Goal: Transaction & Acquisition: Purchase product/service

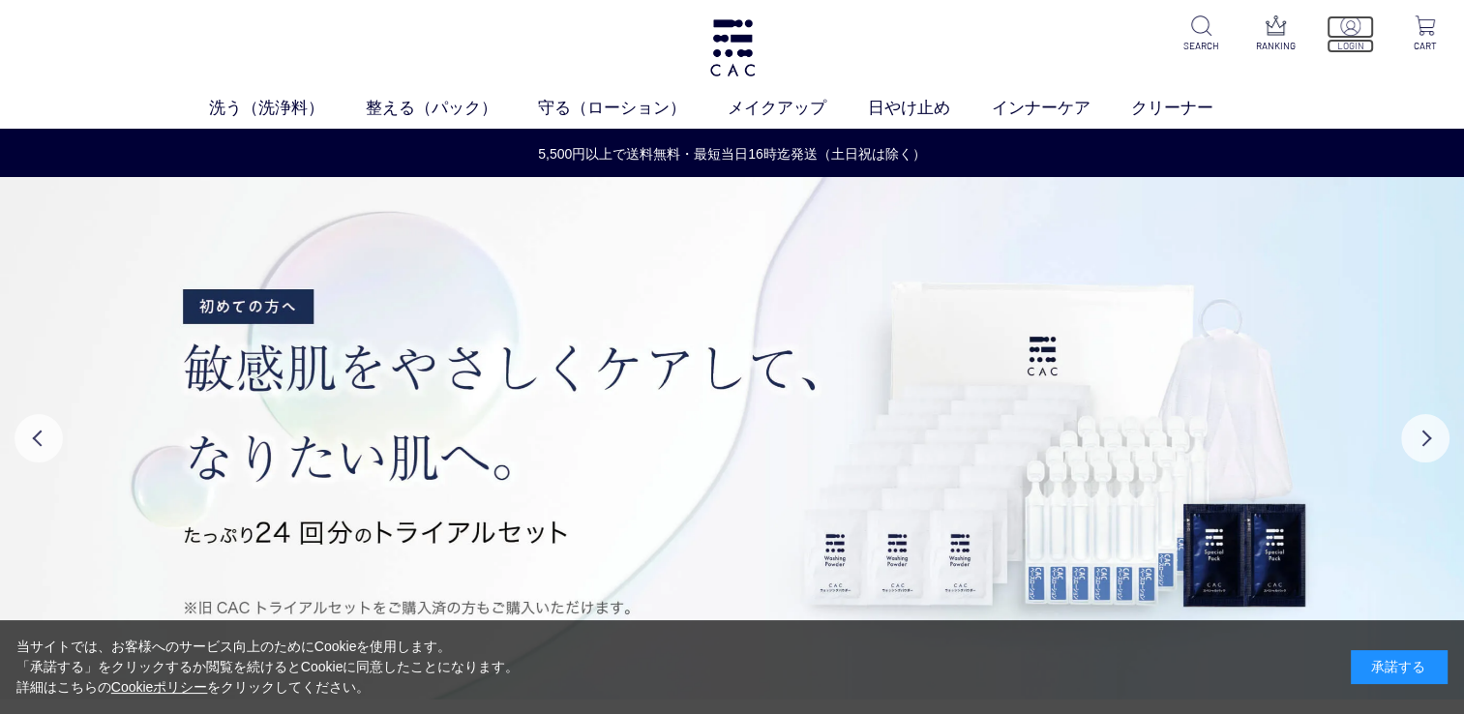
click at [1354, 45] on p "LOGIN" at bounding box center [1350, 46] width 47 height 15
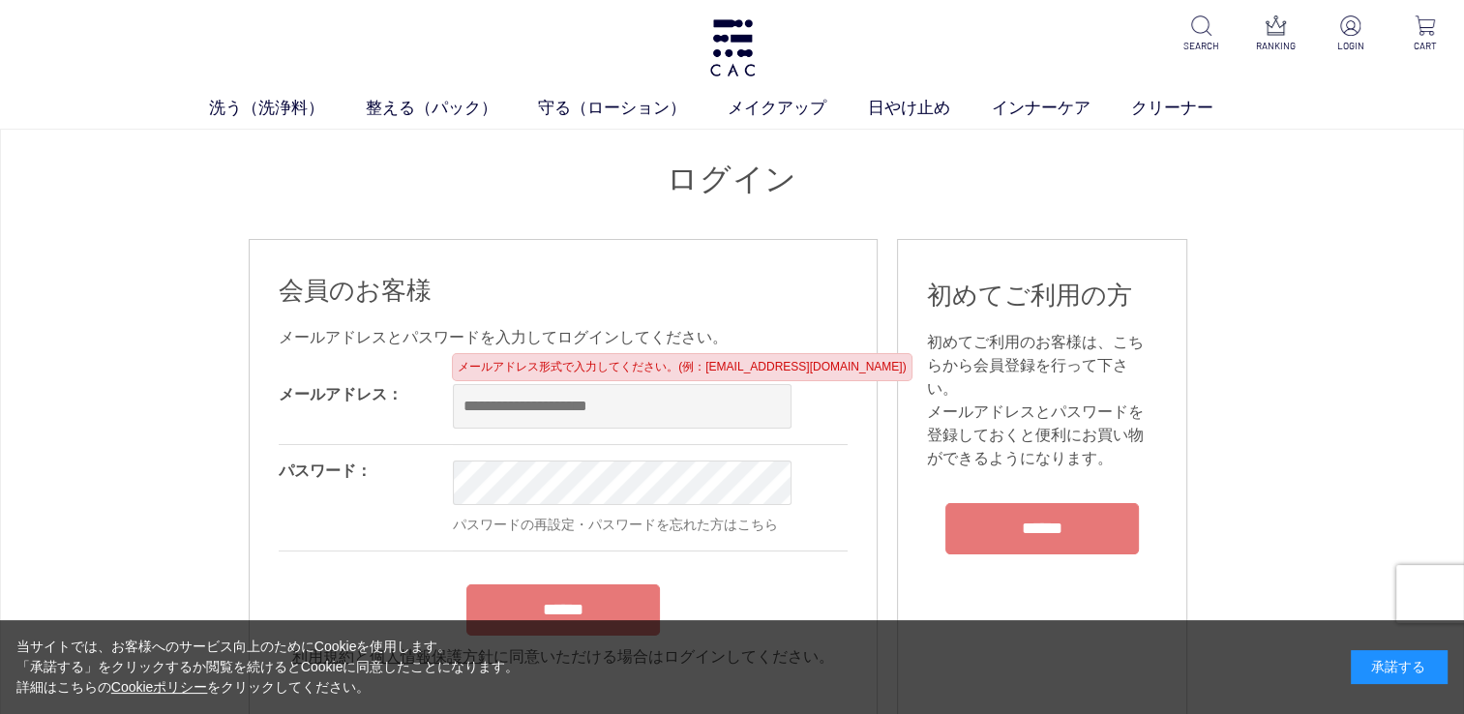
click at [472, 203] on div "ログイン 会員のお客様 メールアドレスとパスワードを入力してログインしてください。 メールアドレス： OK パスワード： OK パスワードの再設定・パスワード…" at bounding box center [733, 708] width 968 height 1099
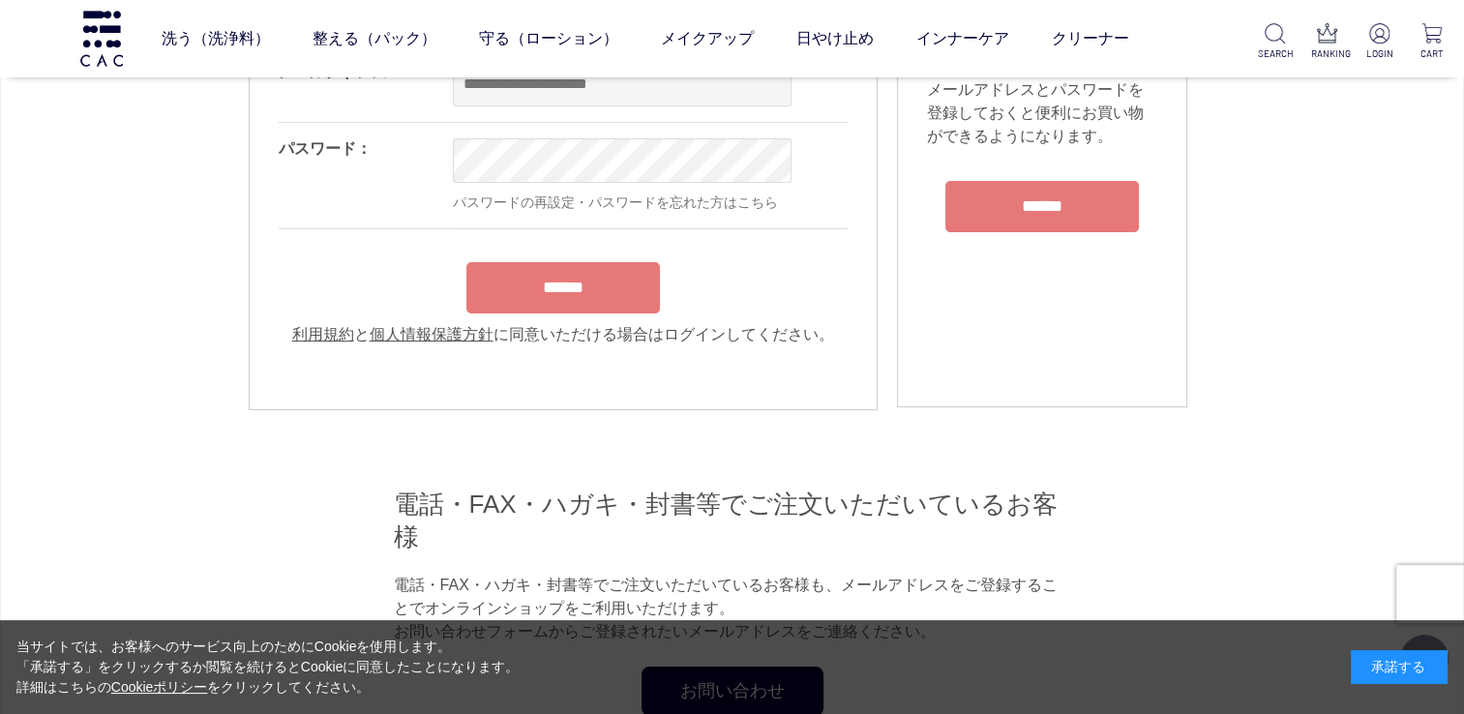
scroll to position [97, 0]
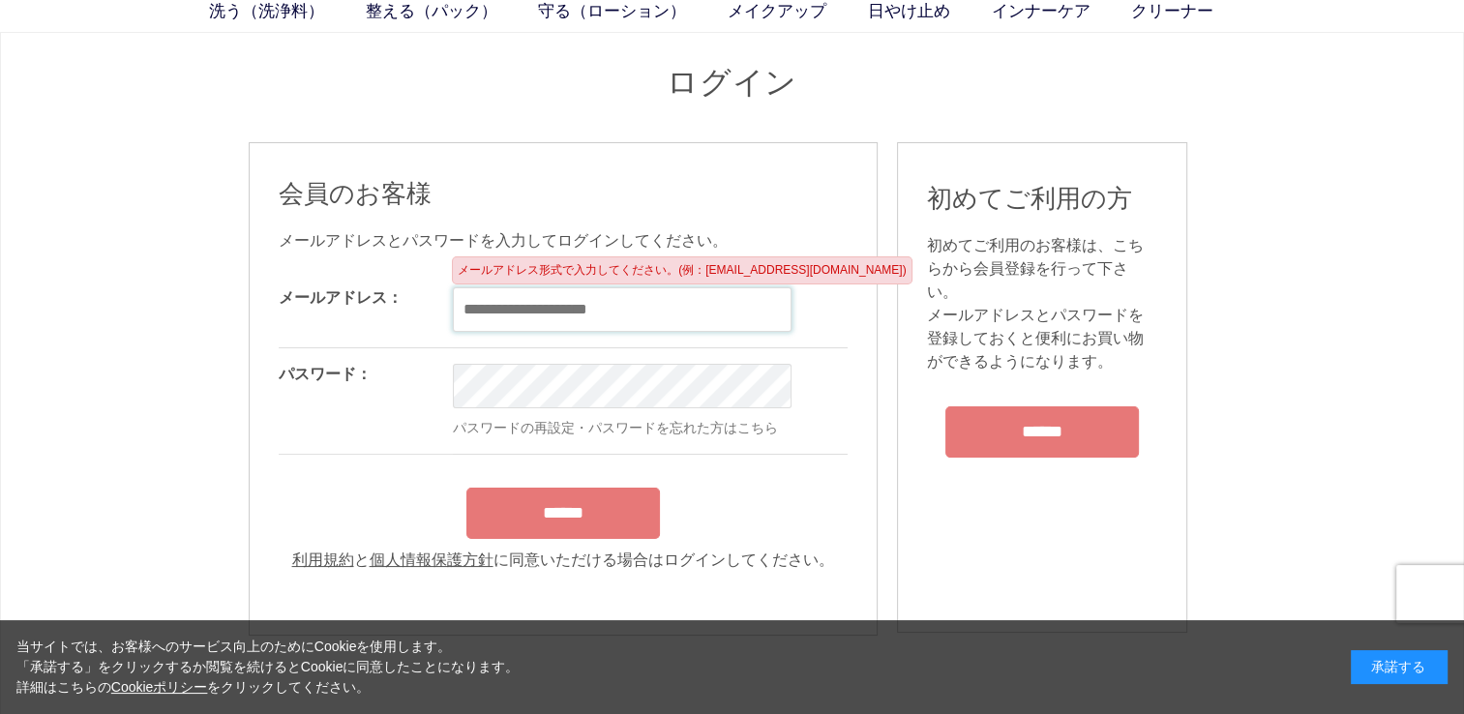
click at [540, 325] on input "email" at bounding box center [622, 309] width 339 height 45
type input "**********"
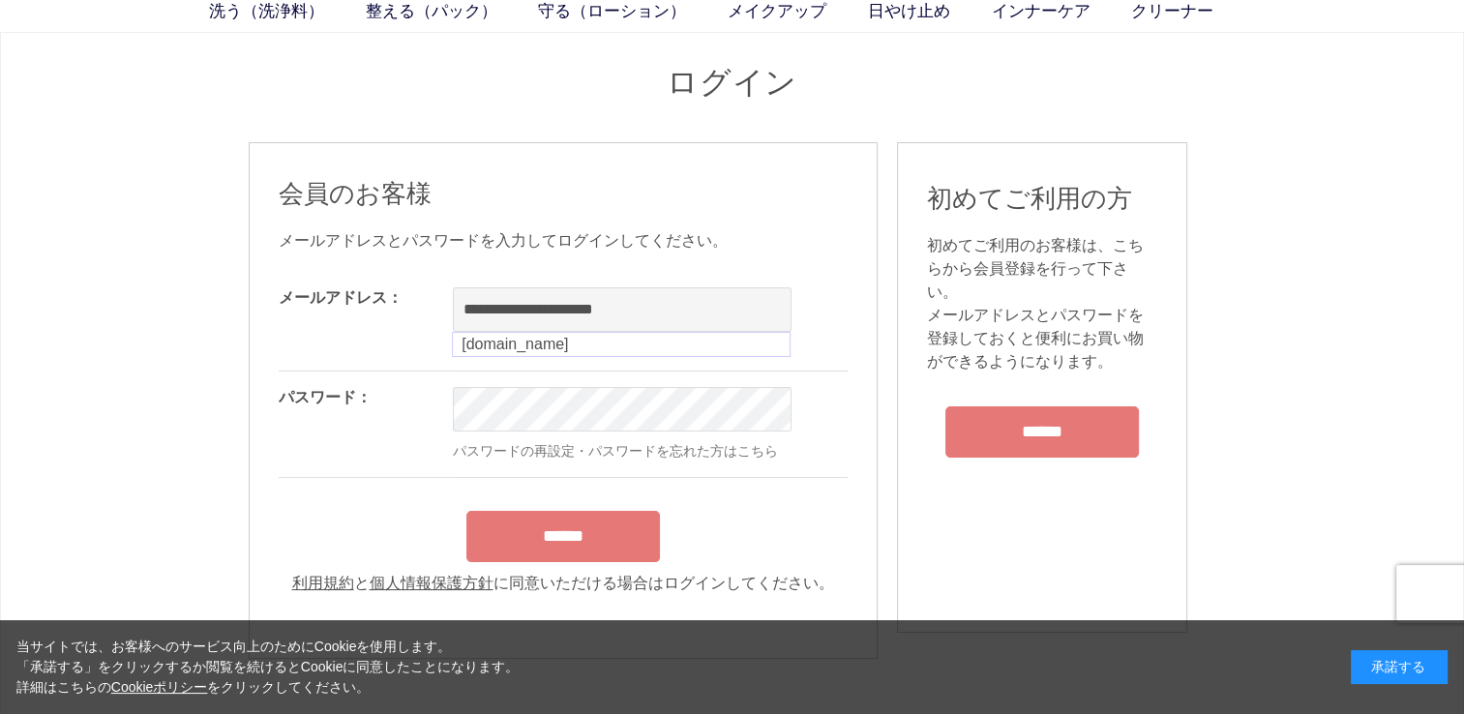
click at [347, 361] on div "**********" at bounding box center [617, 375] width 677 height 206
click at [551, 536] on div "******" at bounding box center [563, 531] width 569 height 61
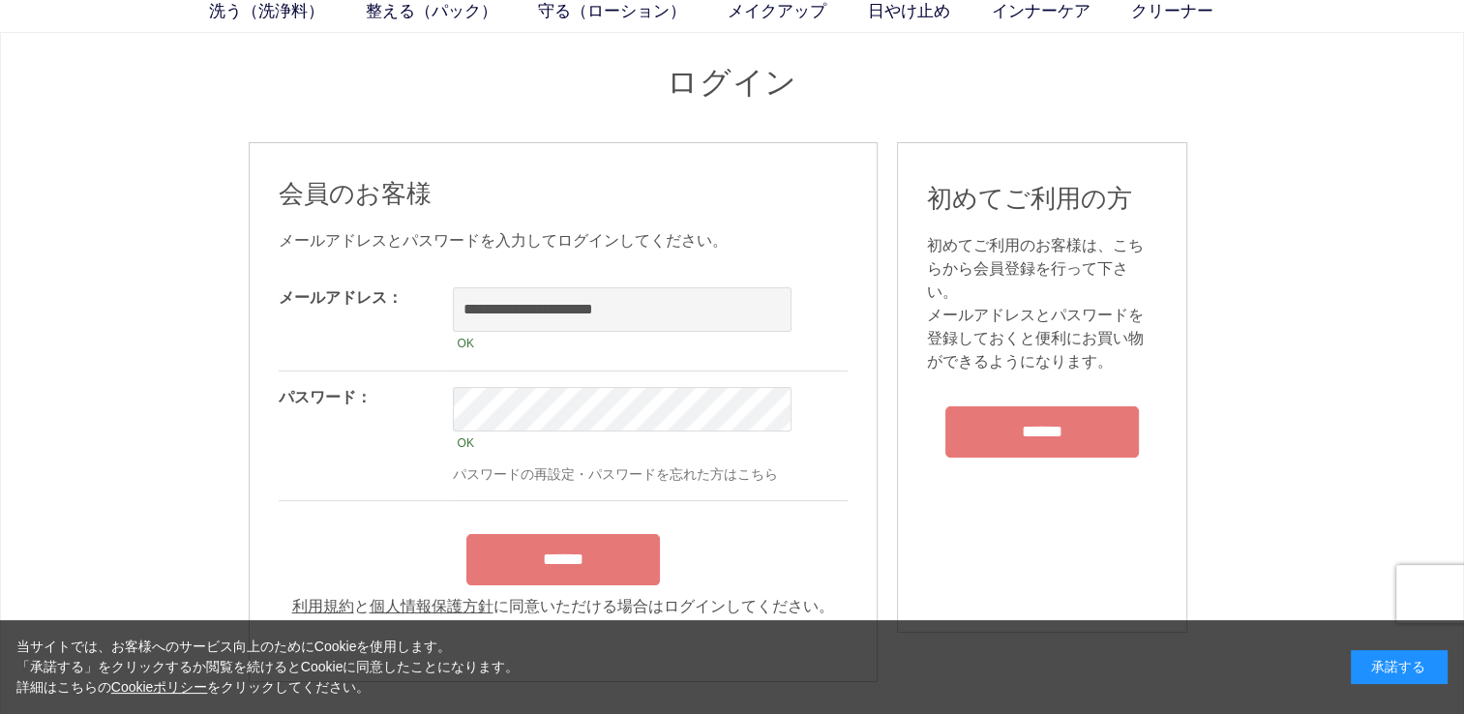
click at [537, 562] on input "******" at bounding box center [563, 559] width 194 height 51
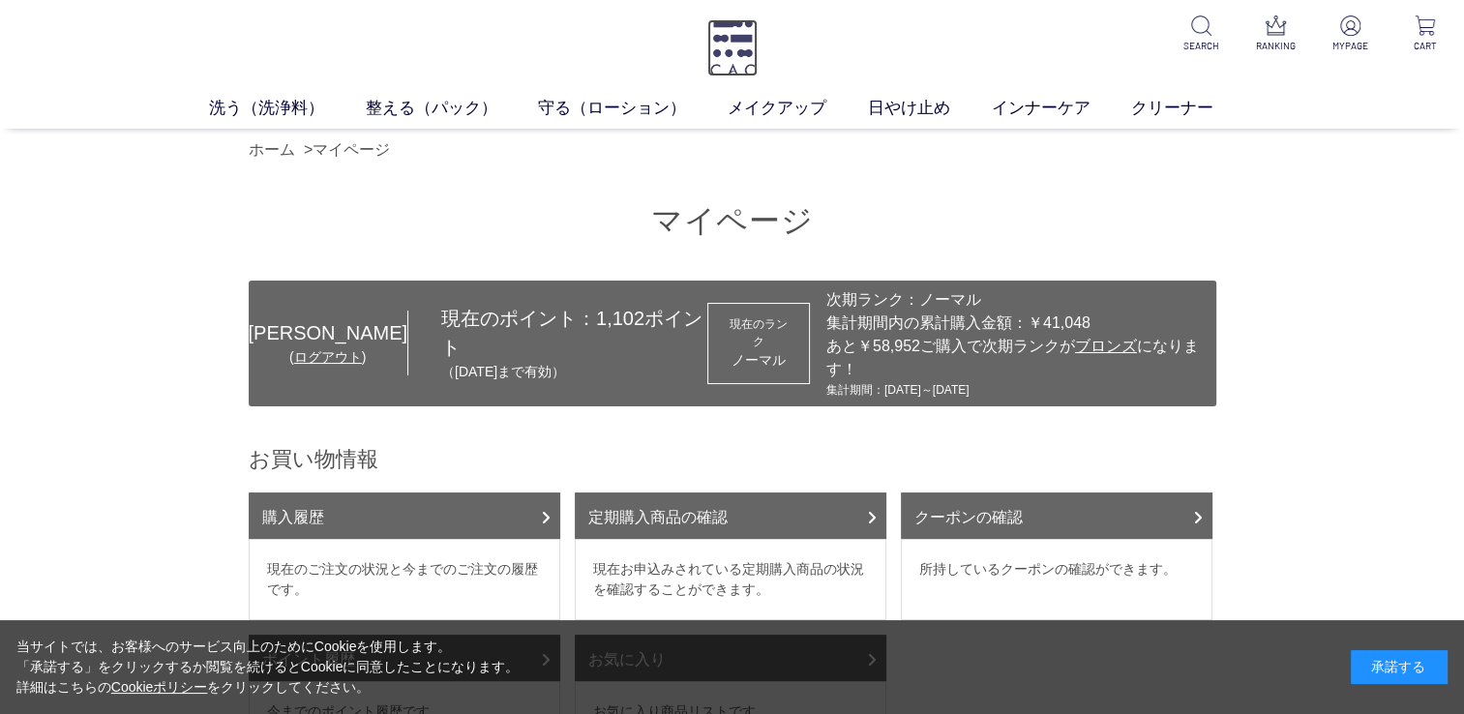
click at [732, 75] on img at bounding box center [732, 47] width 50 height 57
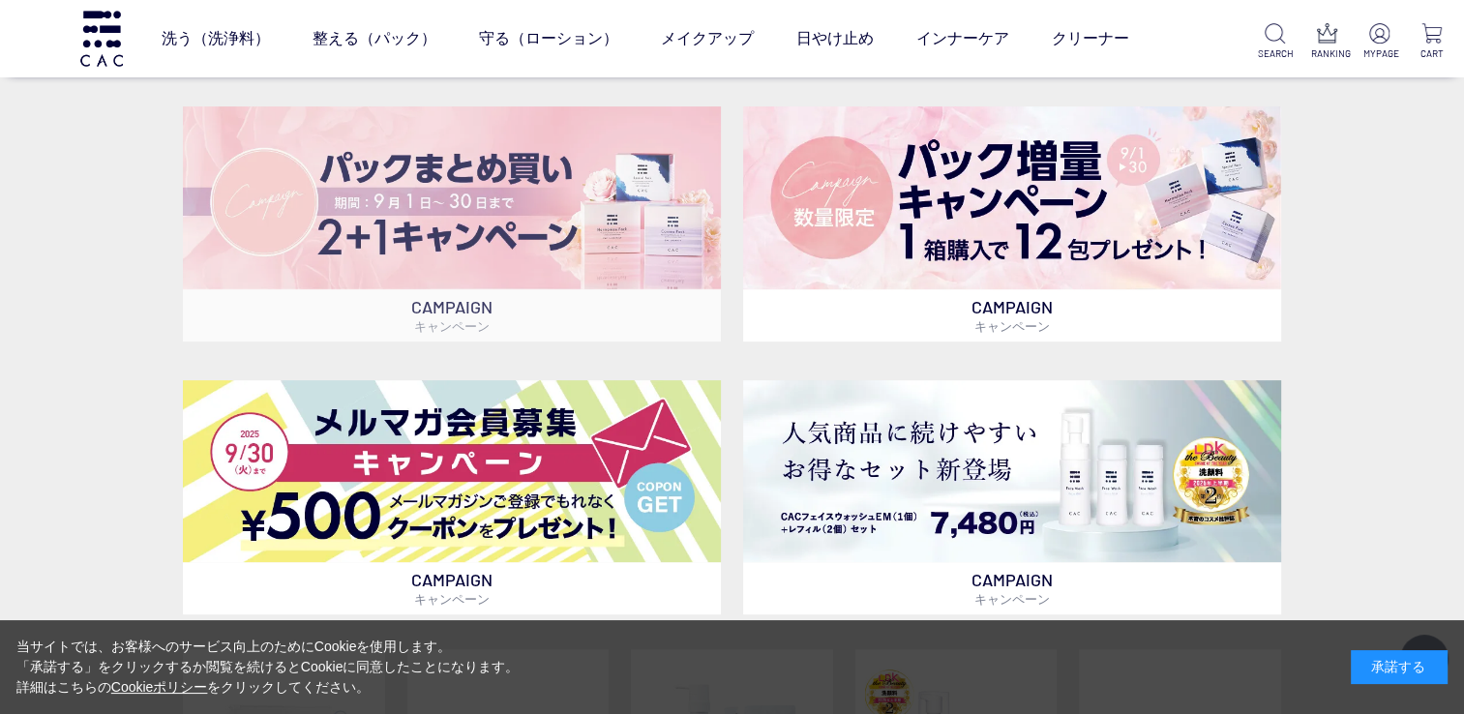
scroll to position [581, 0]
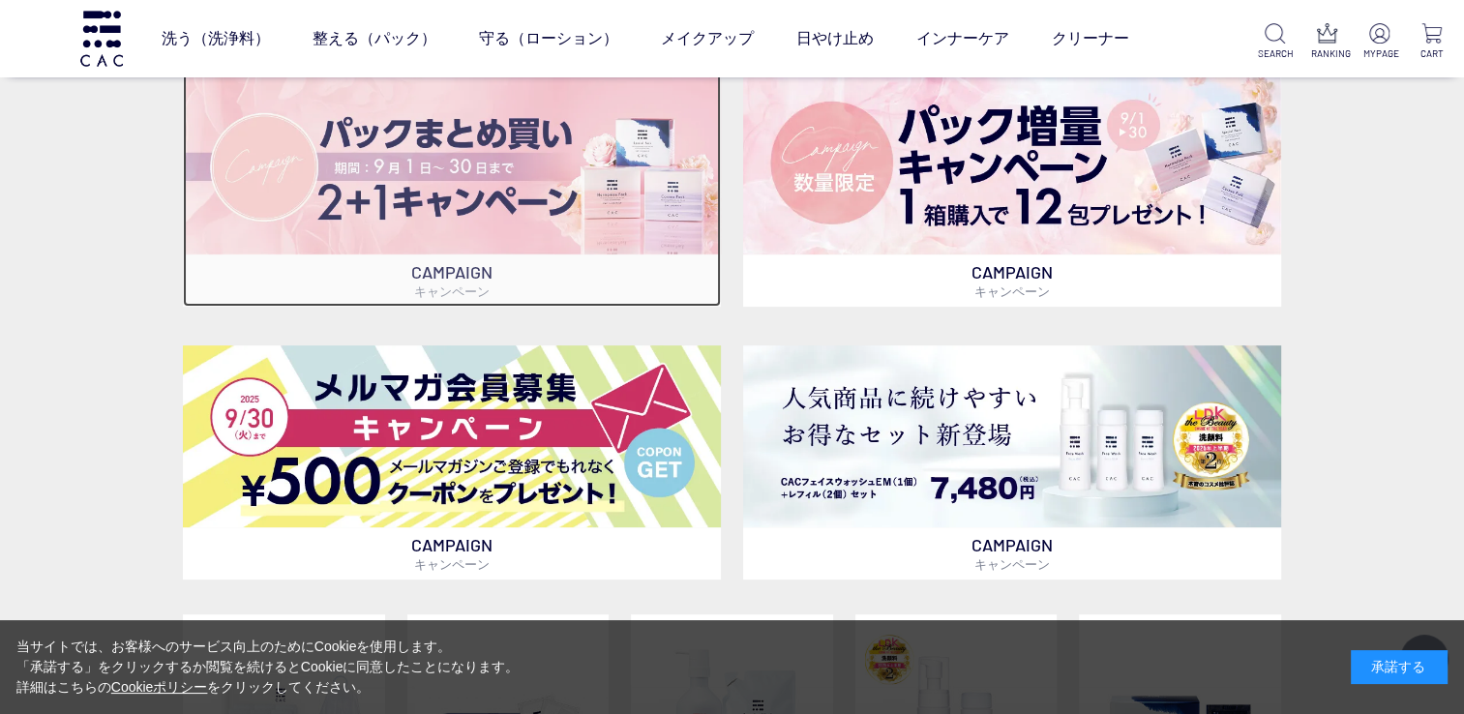
click at [358, 216] on img at bounding box center [452, 163] width 538 height 183
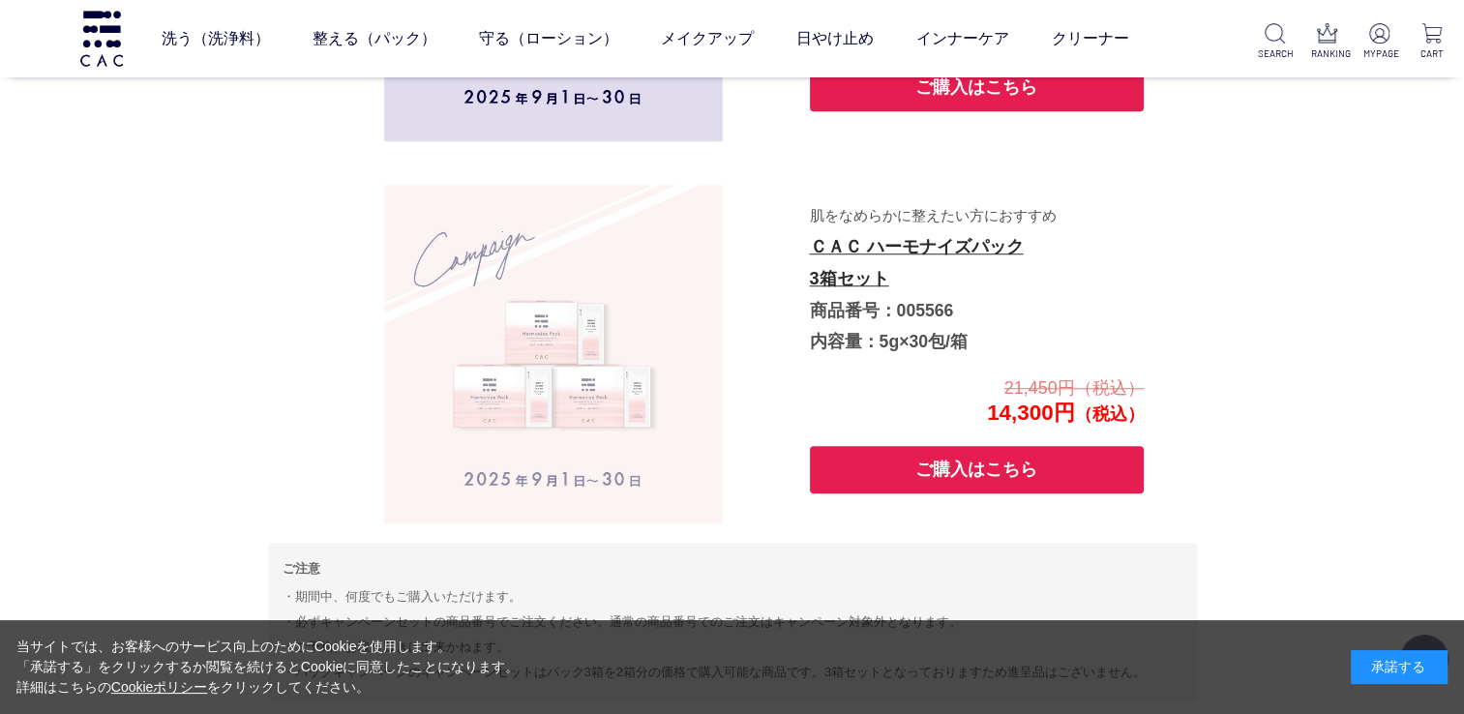
scroll to position [1635, 0]
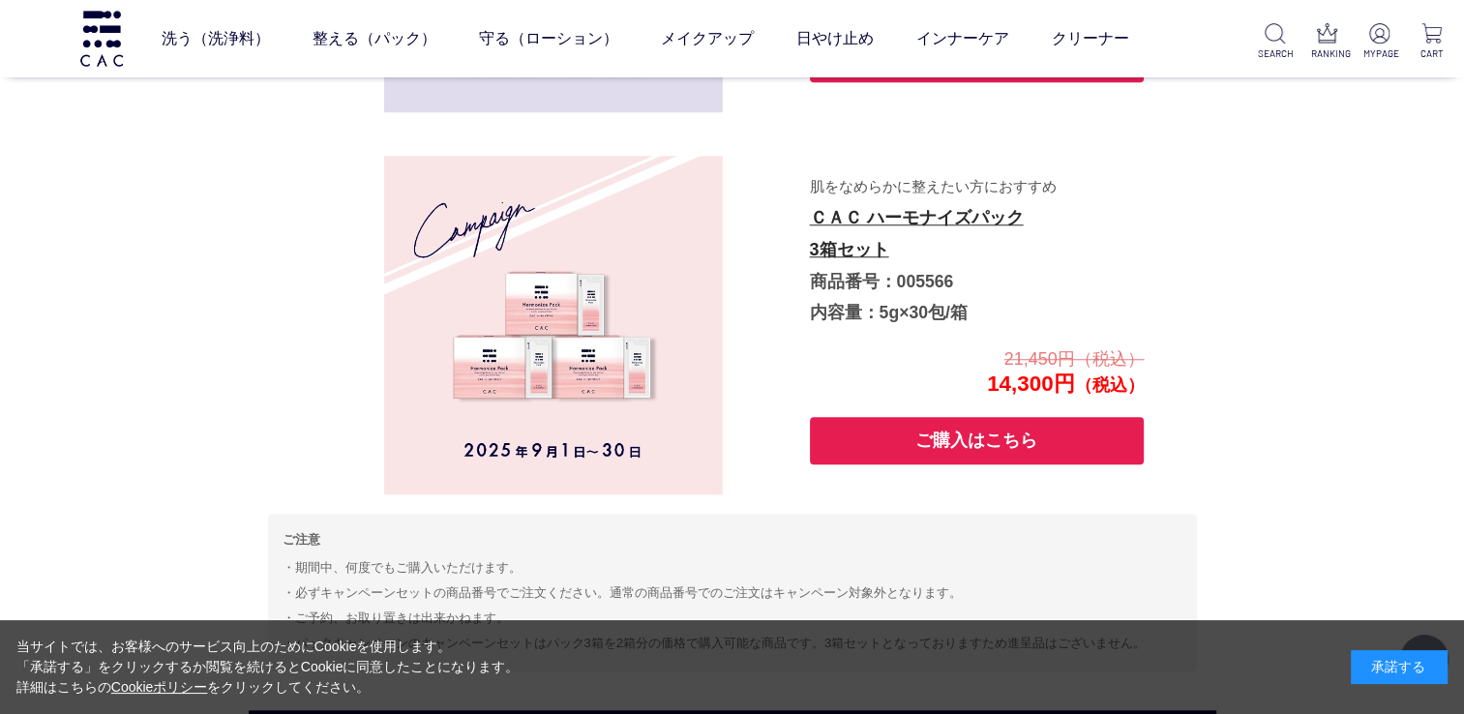
click at [907, 445] on button "ご購入はこちら" at bounding box center [977, 440] width 335 height 47
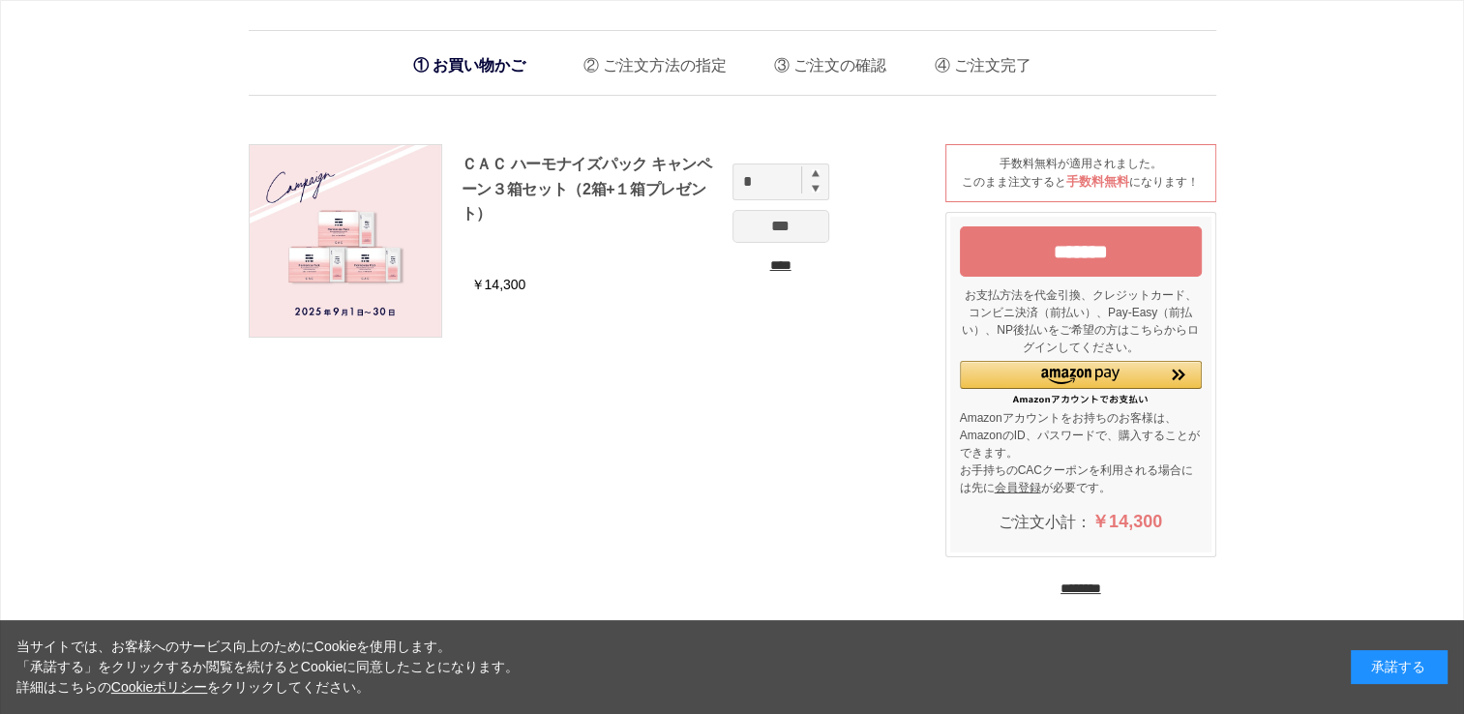
click at [1101, 586] on input "********" at bounding box center [1081, 589] width 41 height 18
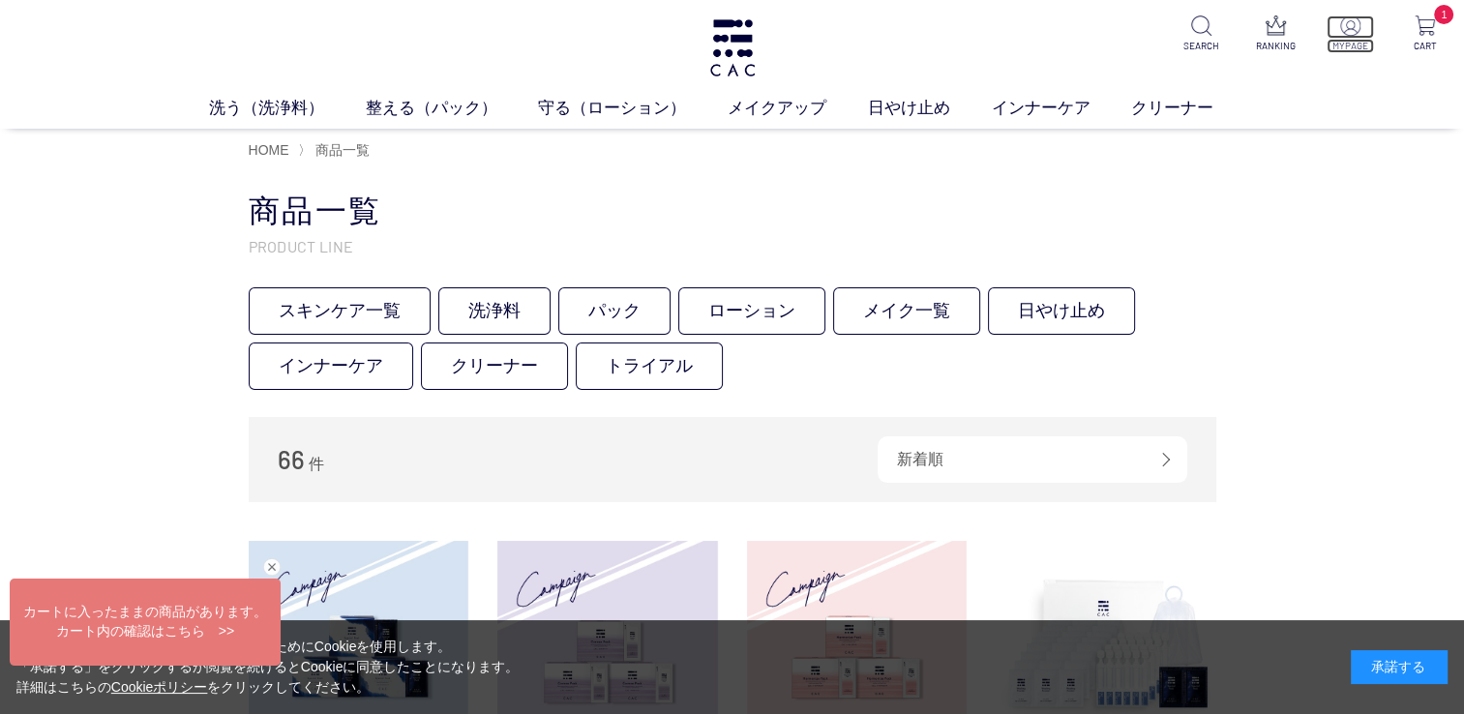
click at [1362, 42] on p "MYPAGE" at bounding box center [1350, 46] width 47 height 15
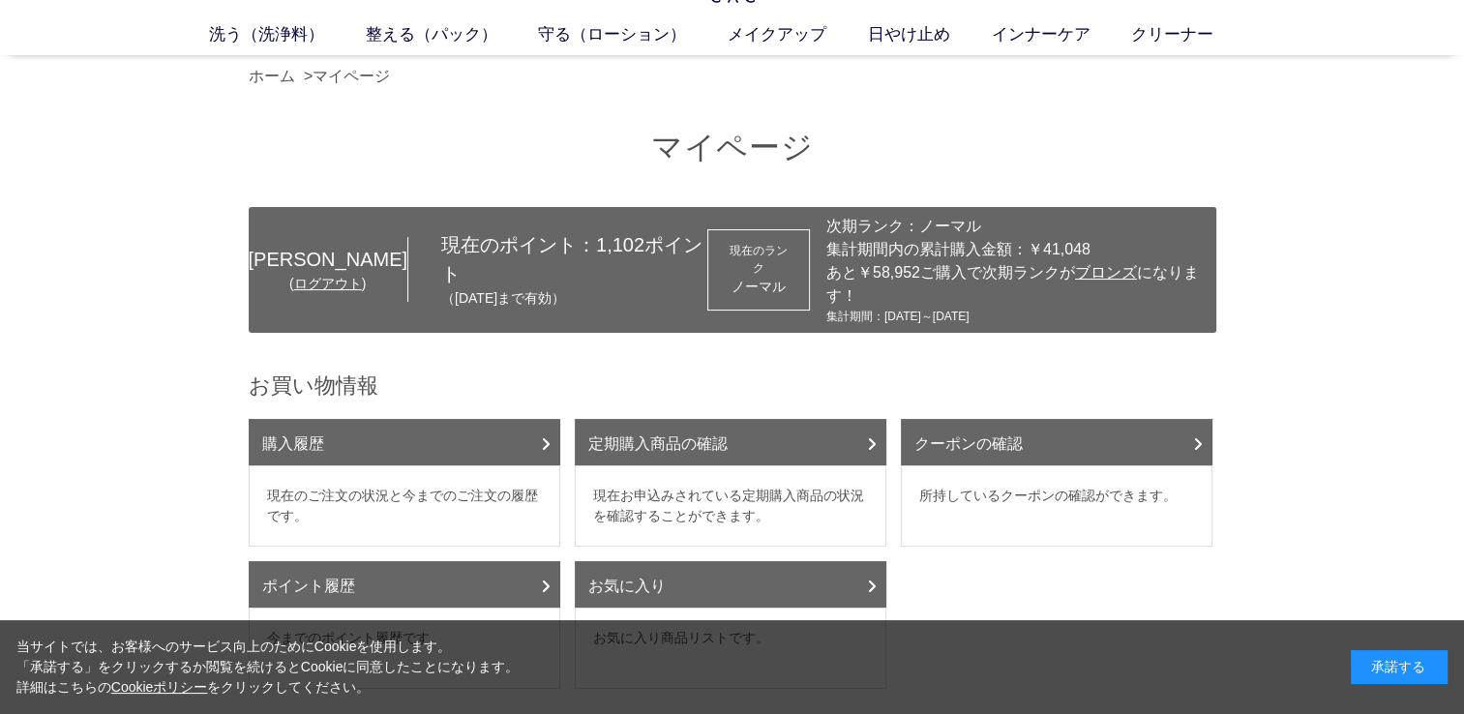
scroll to position [194, 0]
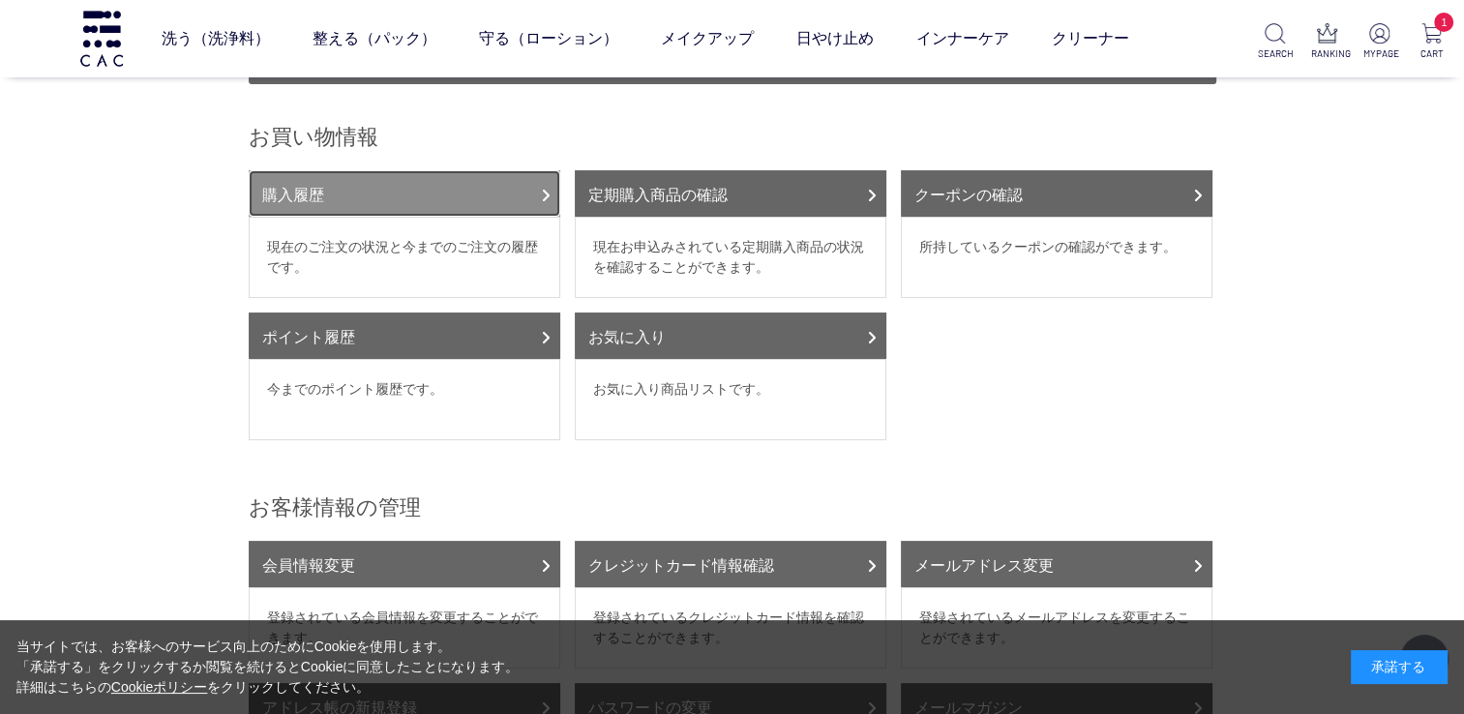
click at [310, 185] on link "購入履歴" at bounding box center [405, 193] width 312 height 46
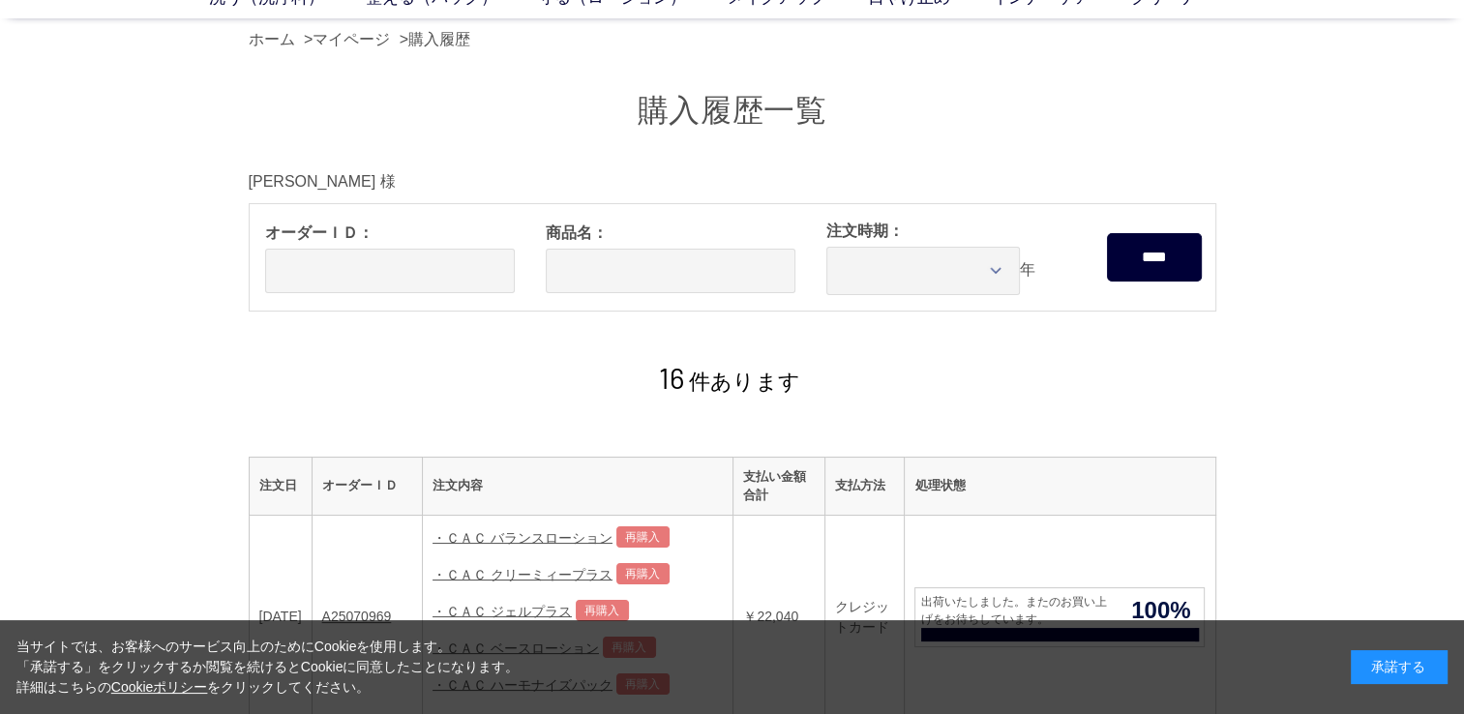
scroll to position [194, 0]
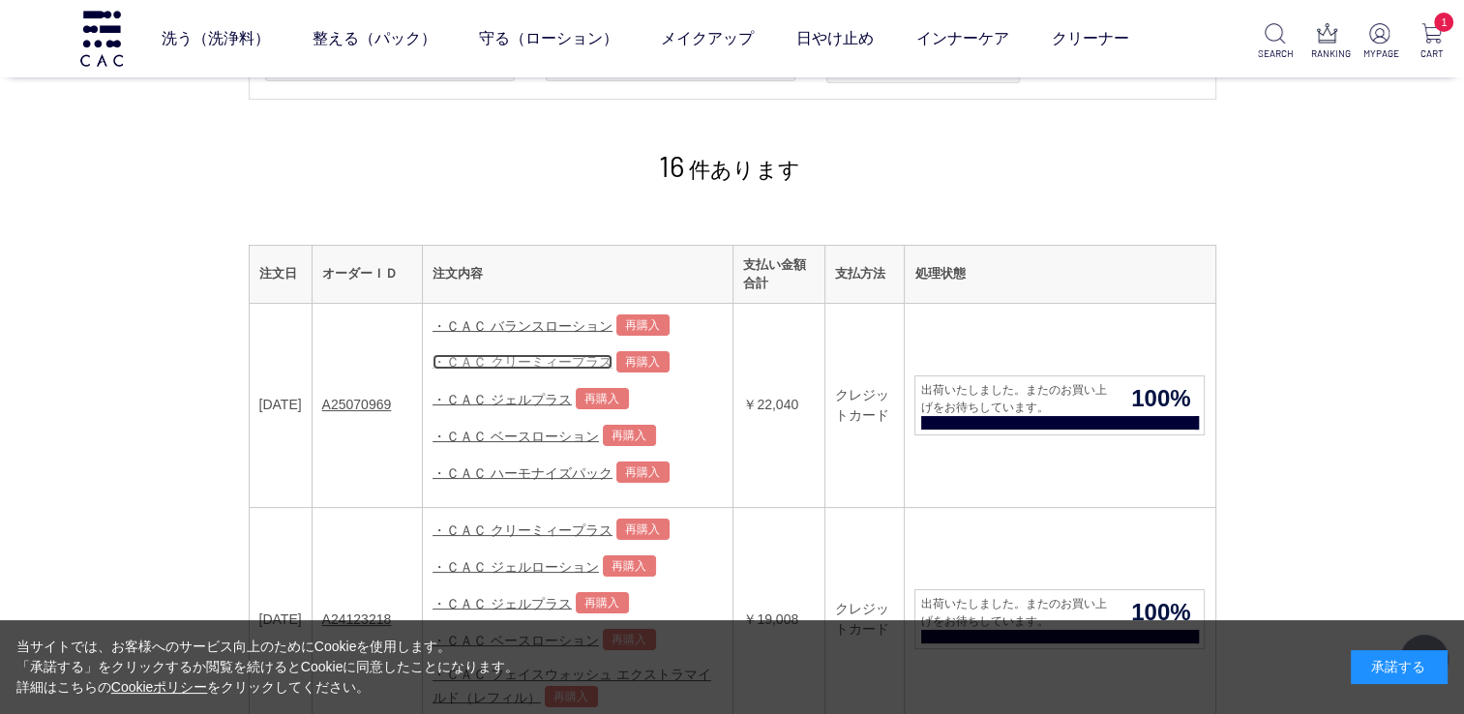
click at [560, 359] on link "・ＣＡＣ クリーミィープラス" at bounding box center [523, 361] width 180 height 15
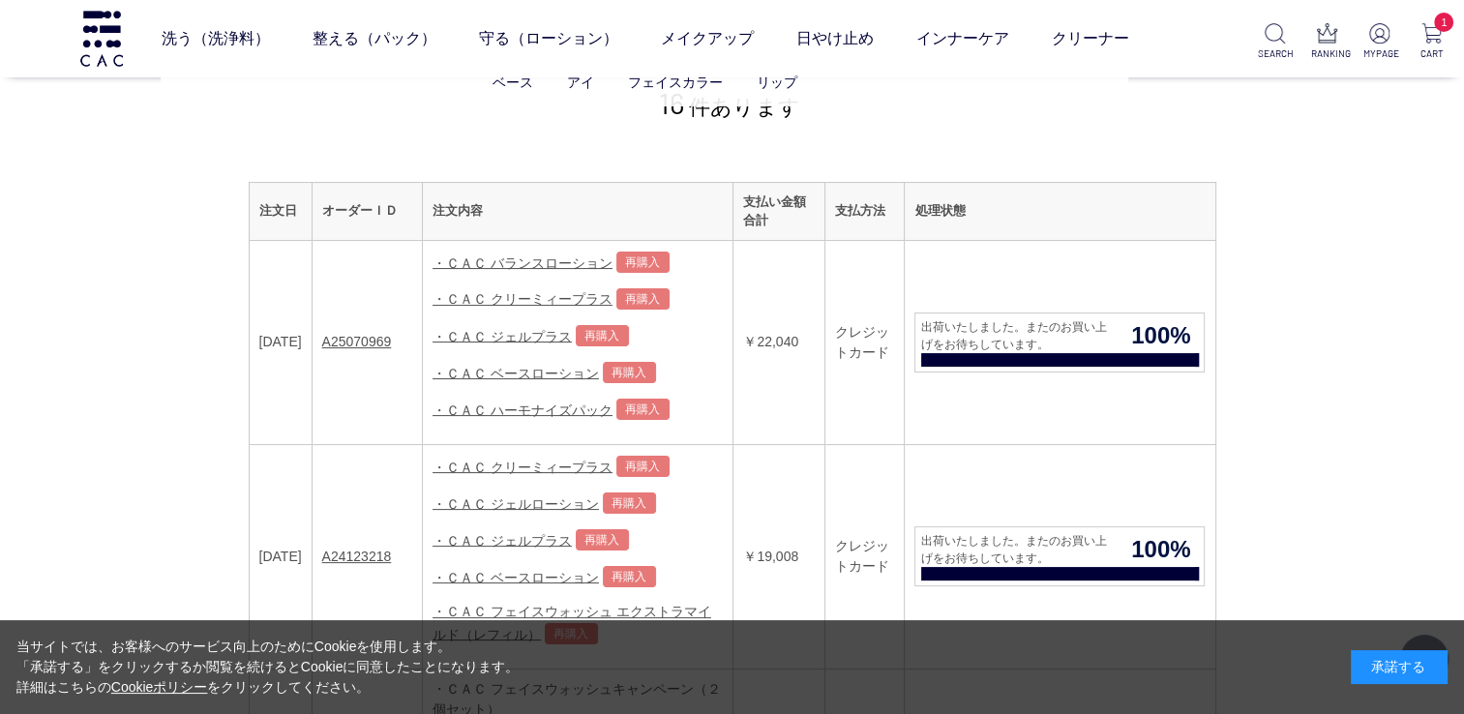
scroll to position [290, 0]
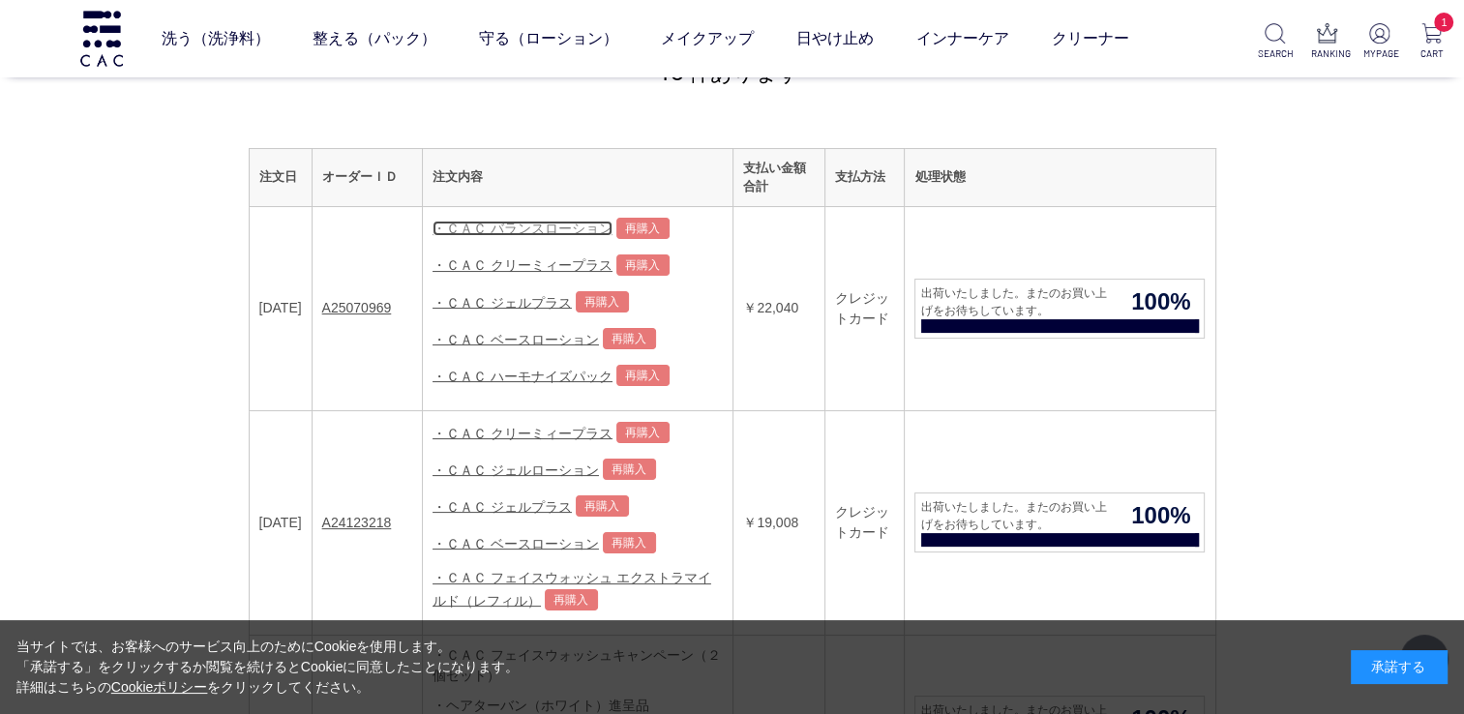
click at [517, 223] on link "・ＣＡＣ バランスローション" at bounding box center [523, 228] width 180 height 15
click at [514, 296] on link "・ＣＡＣ ジェルプラス" at bounding box center [502, 301] width 139 height 15
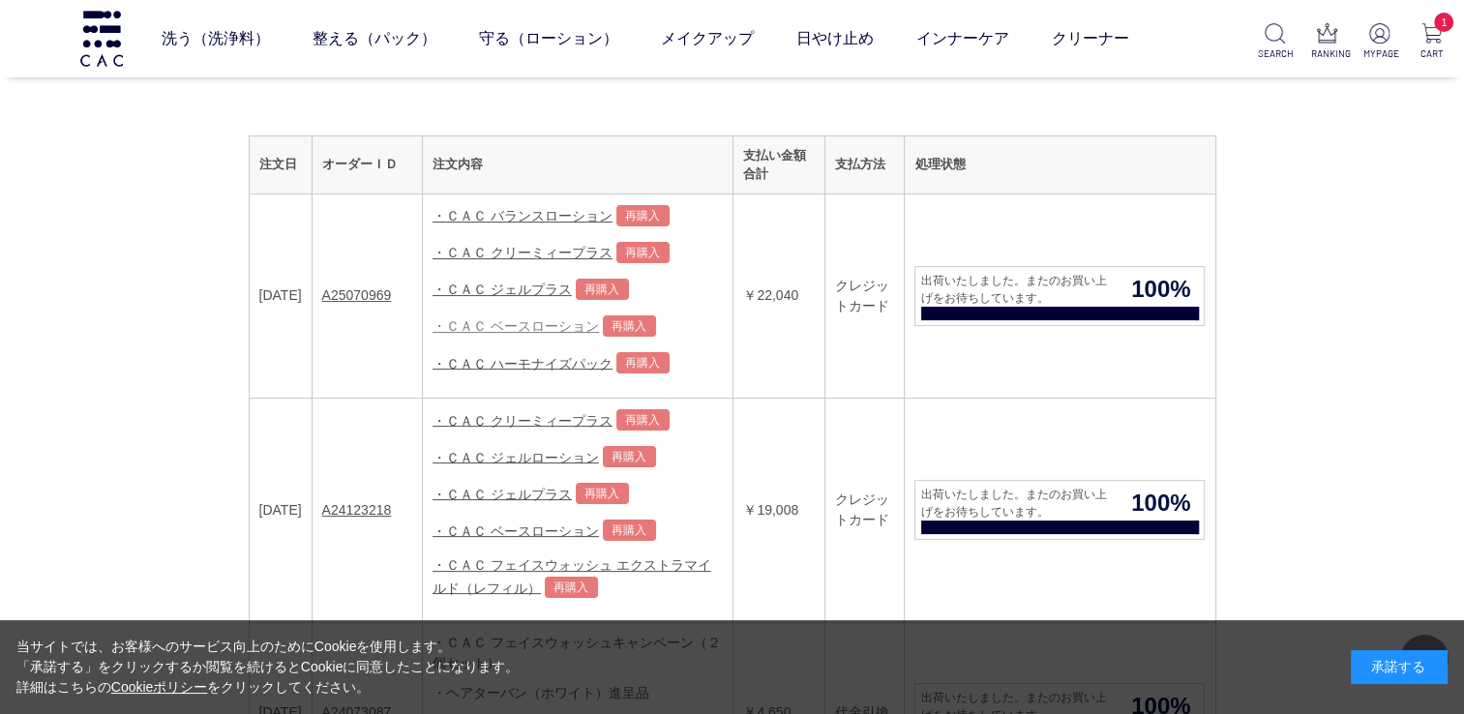
scroll to position [194, 0]
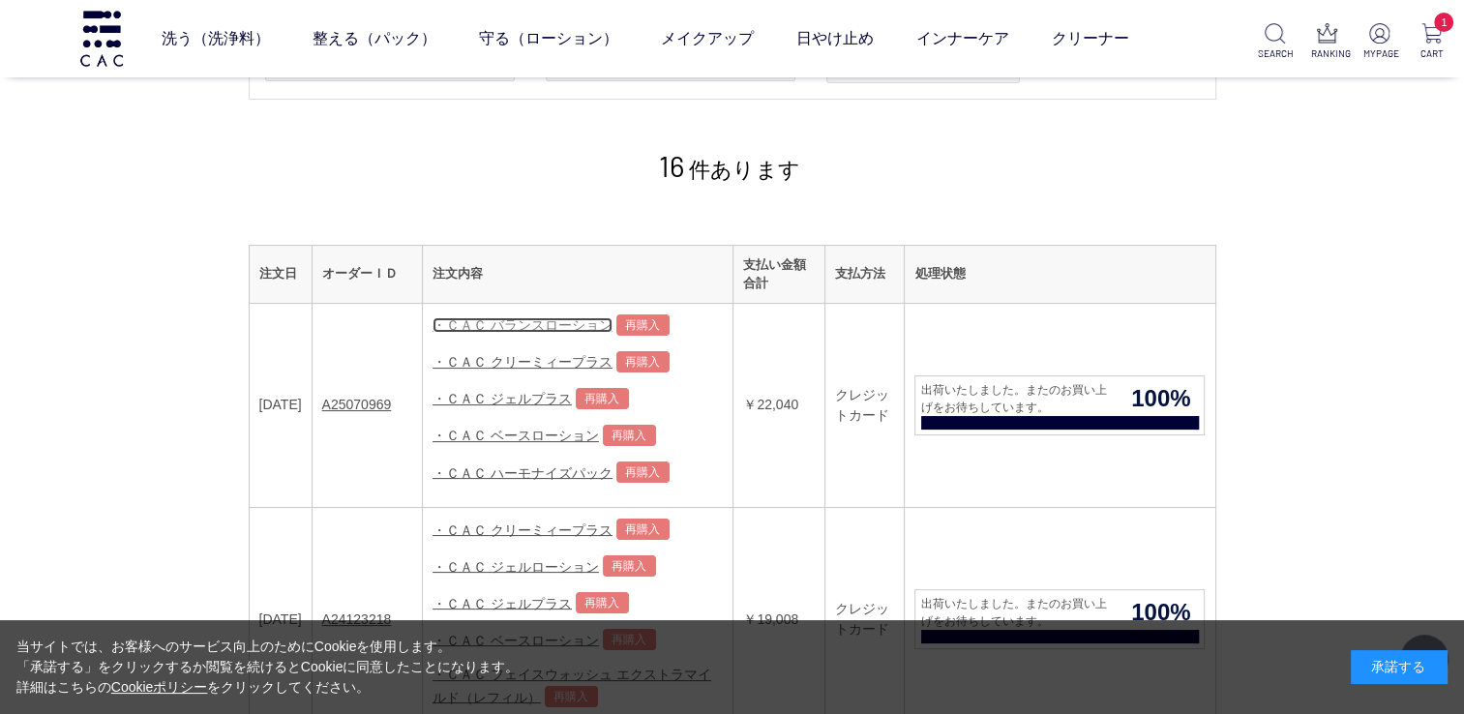
click at [546, 324] on link "・ＣＡＣ バランスローション" at bounding box center [523, 324] width 180 height 15
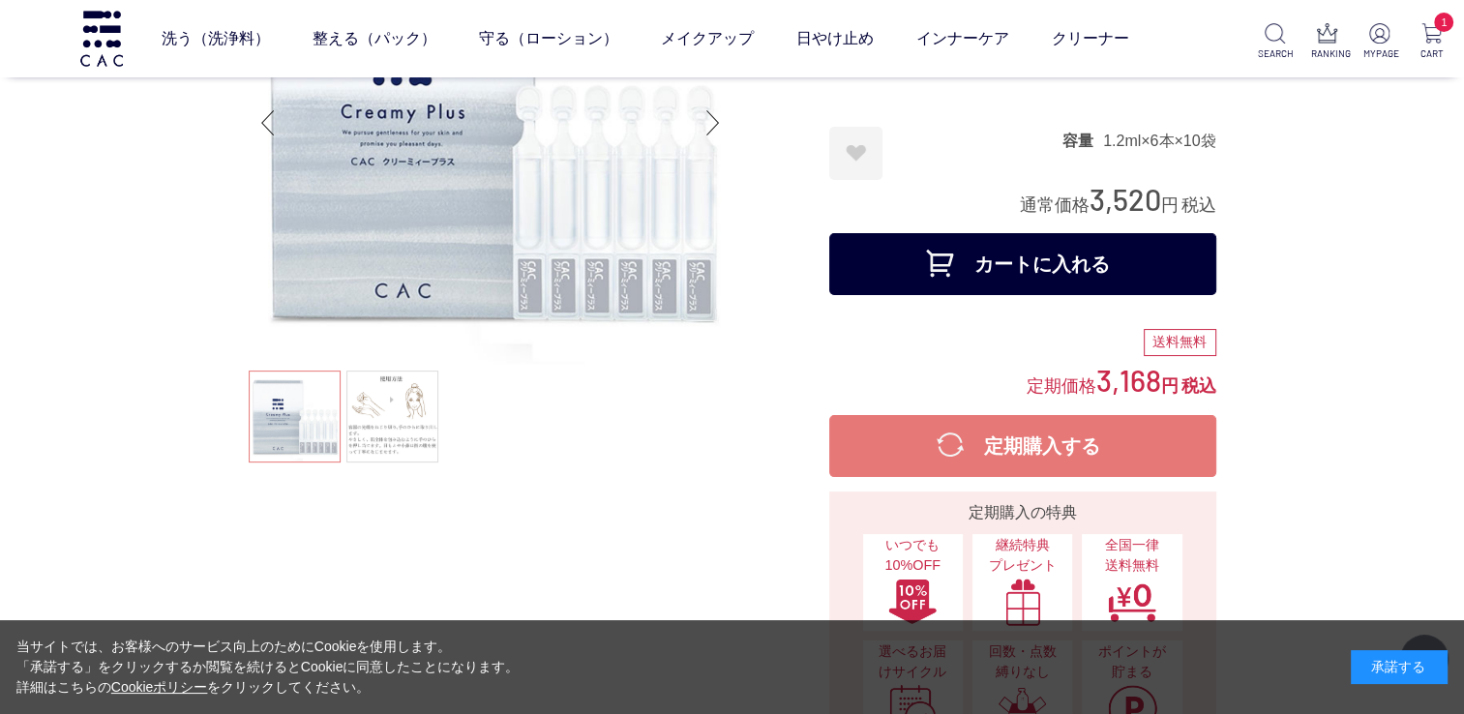
scroll to position [194, 0]
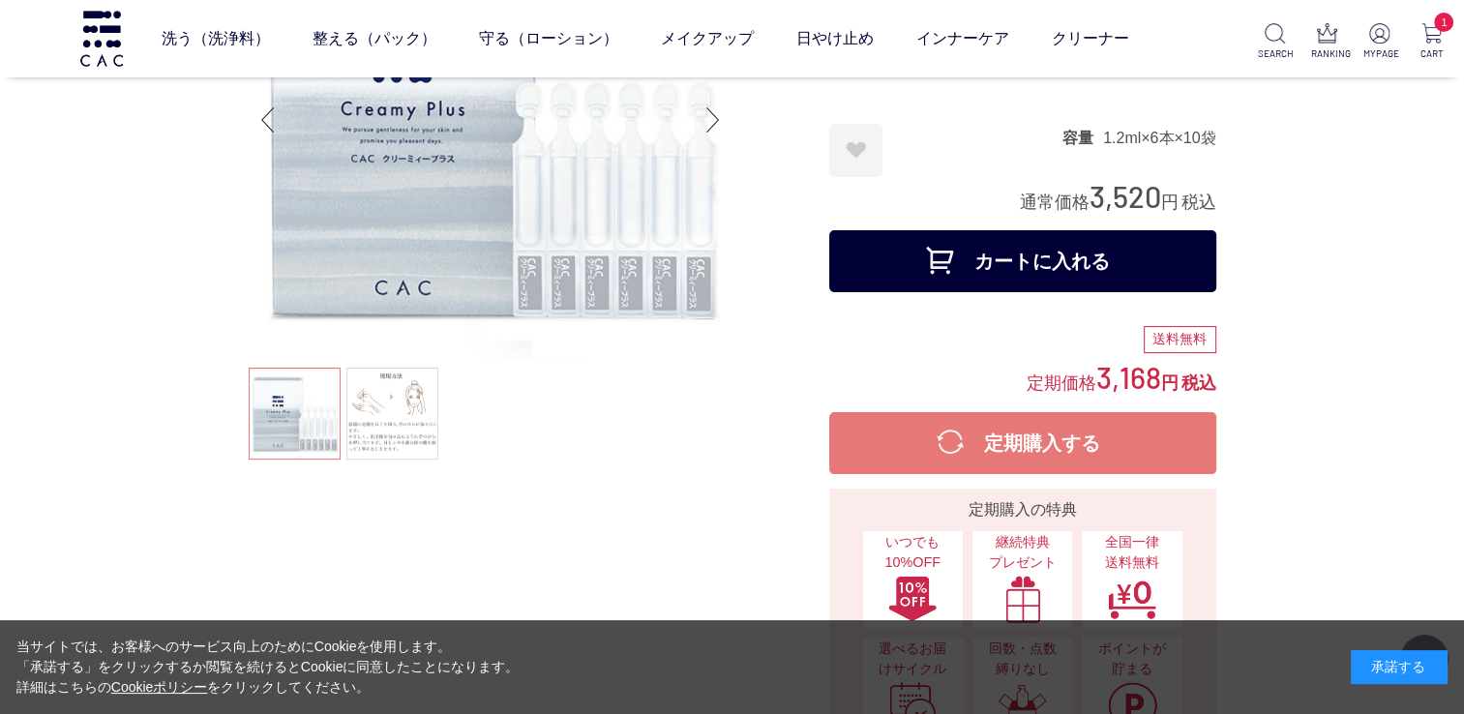
click at [1067, 267] on button "カートに入れる" at bounding box center [1022, 261] width 387 height 62
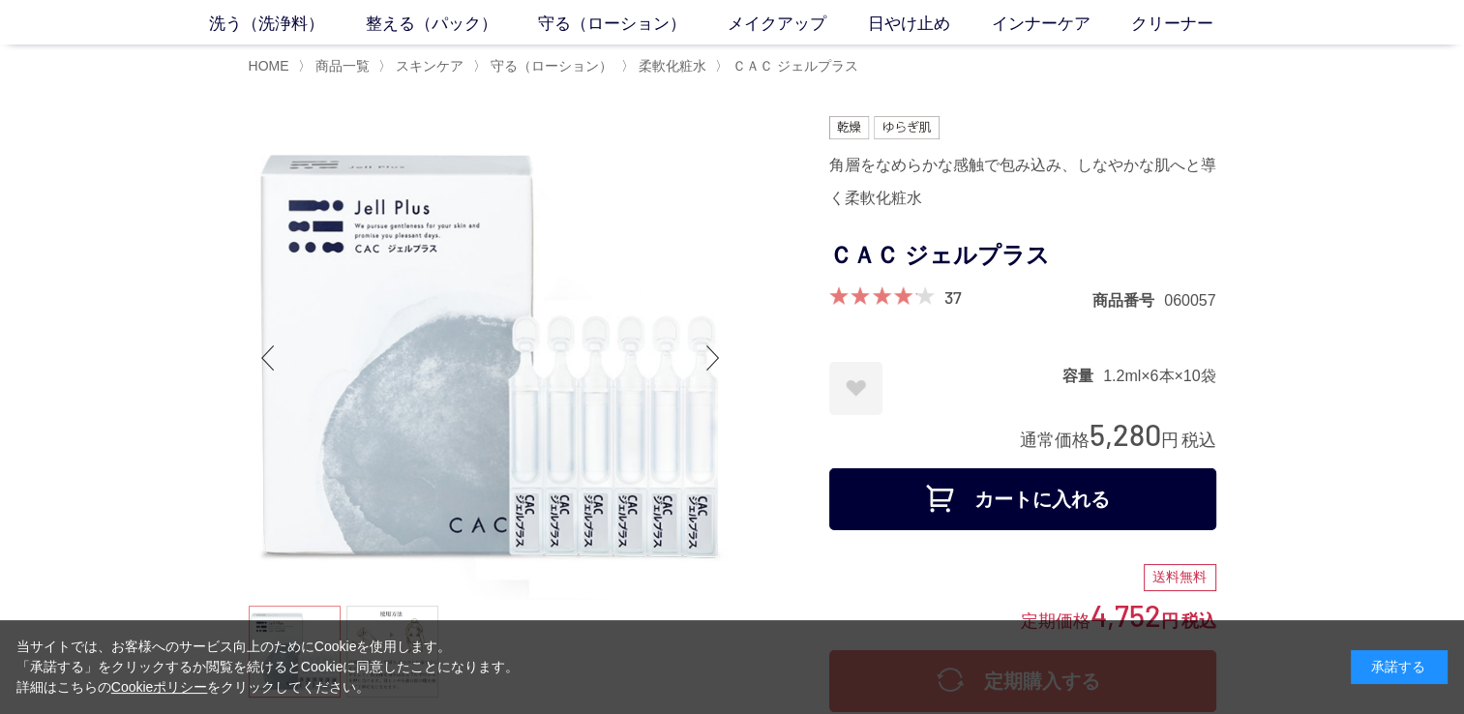
scroll to position [194, 0]
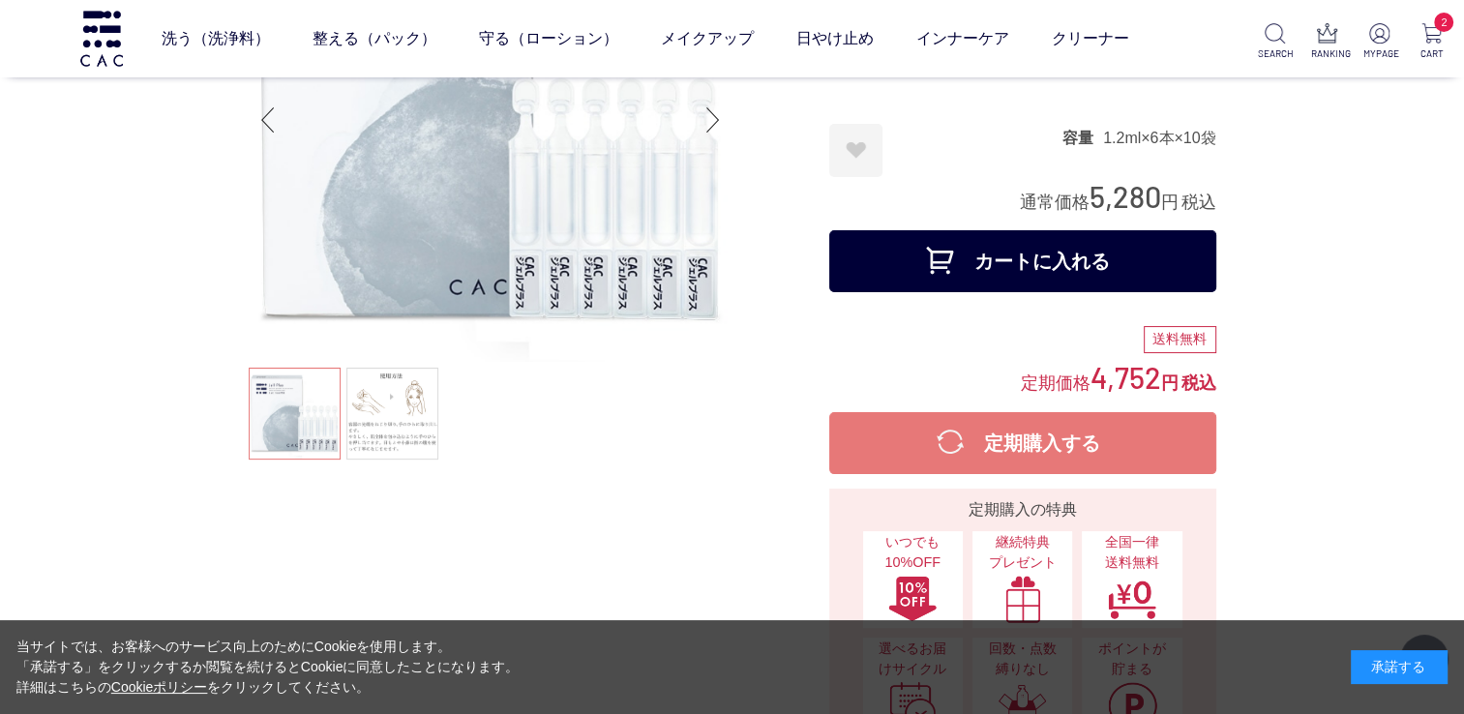
click at [1003, 257] on button "カートに入れる" at bounding box center [1022, 261] width 387 height 62
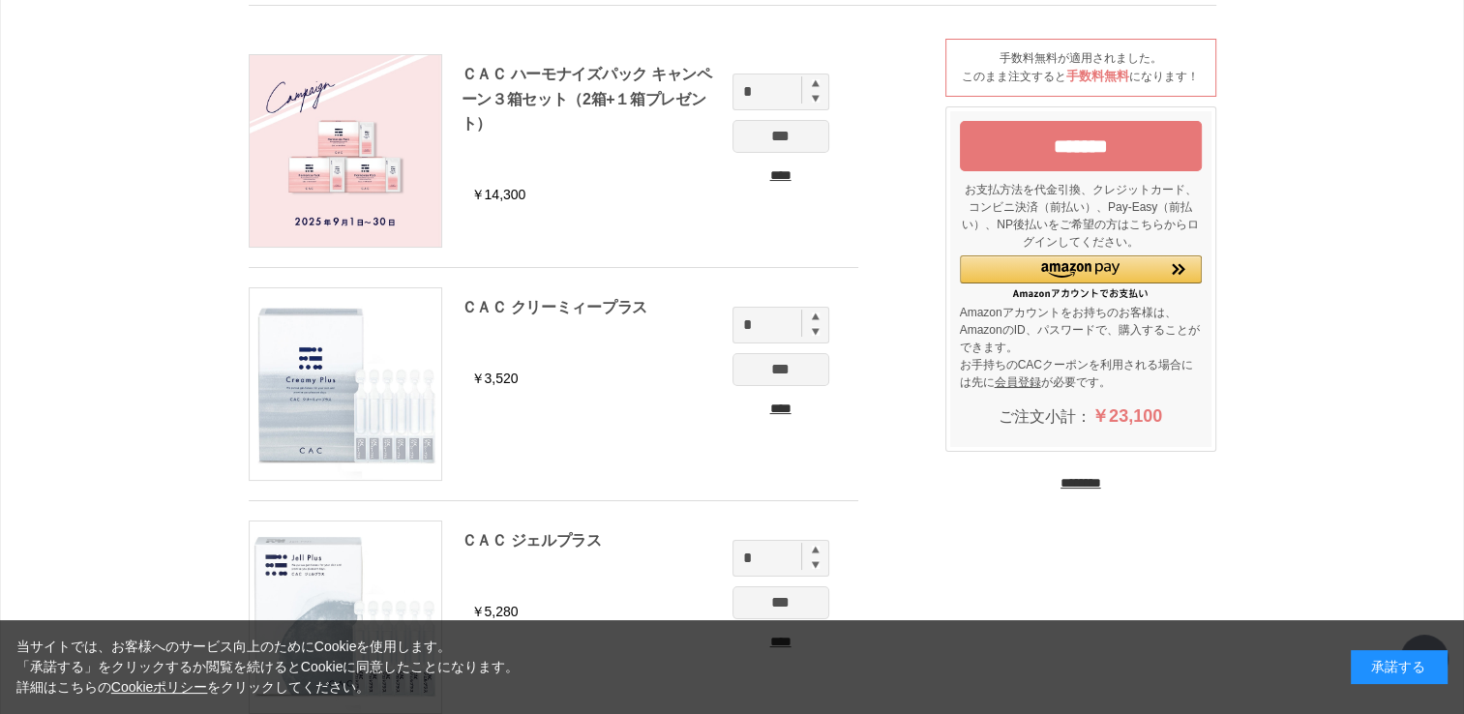
scroll to position [194, 0]
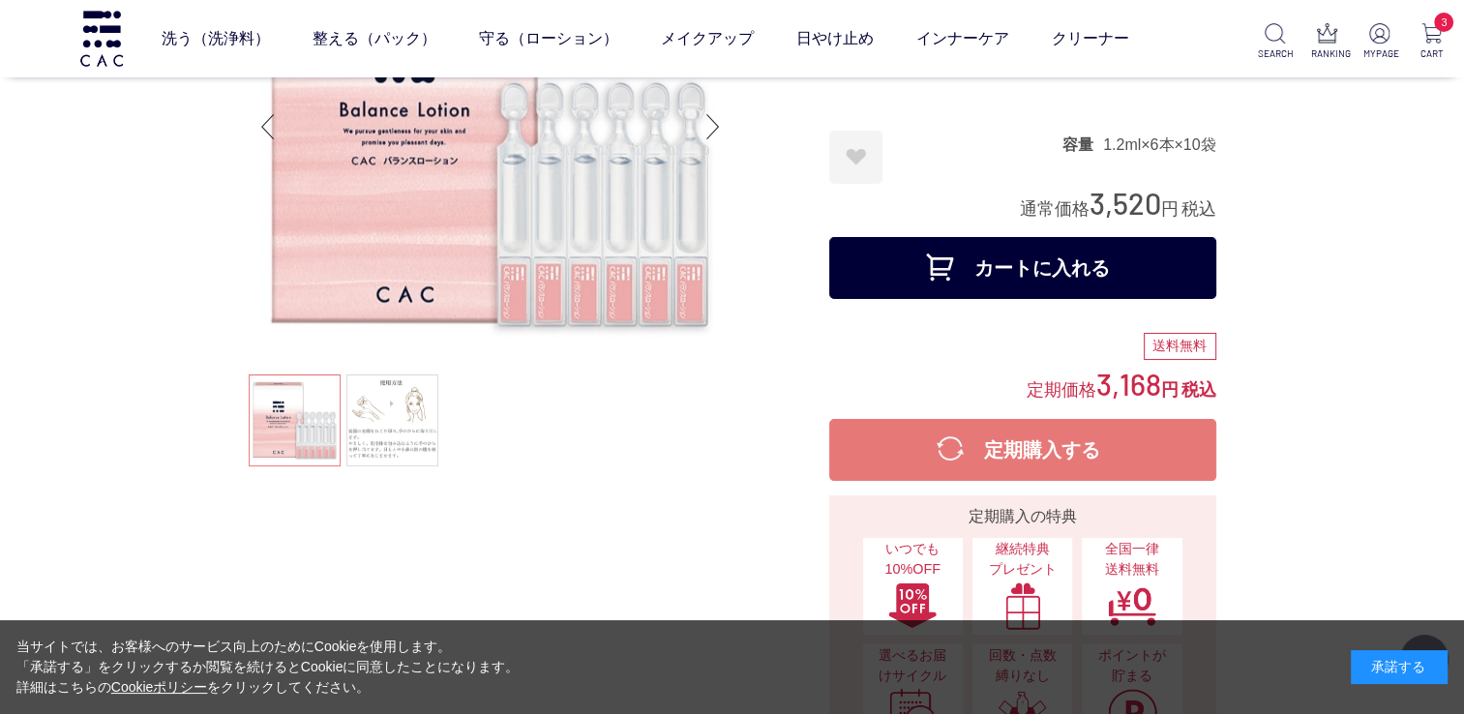
scroll to position [194, 0]
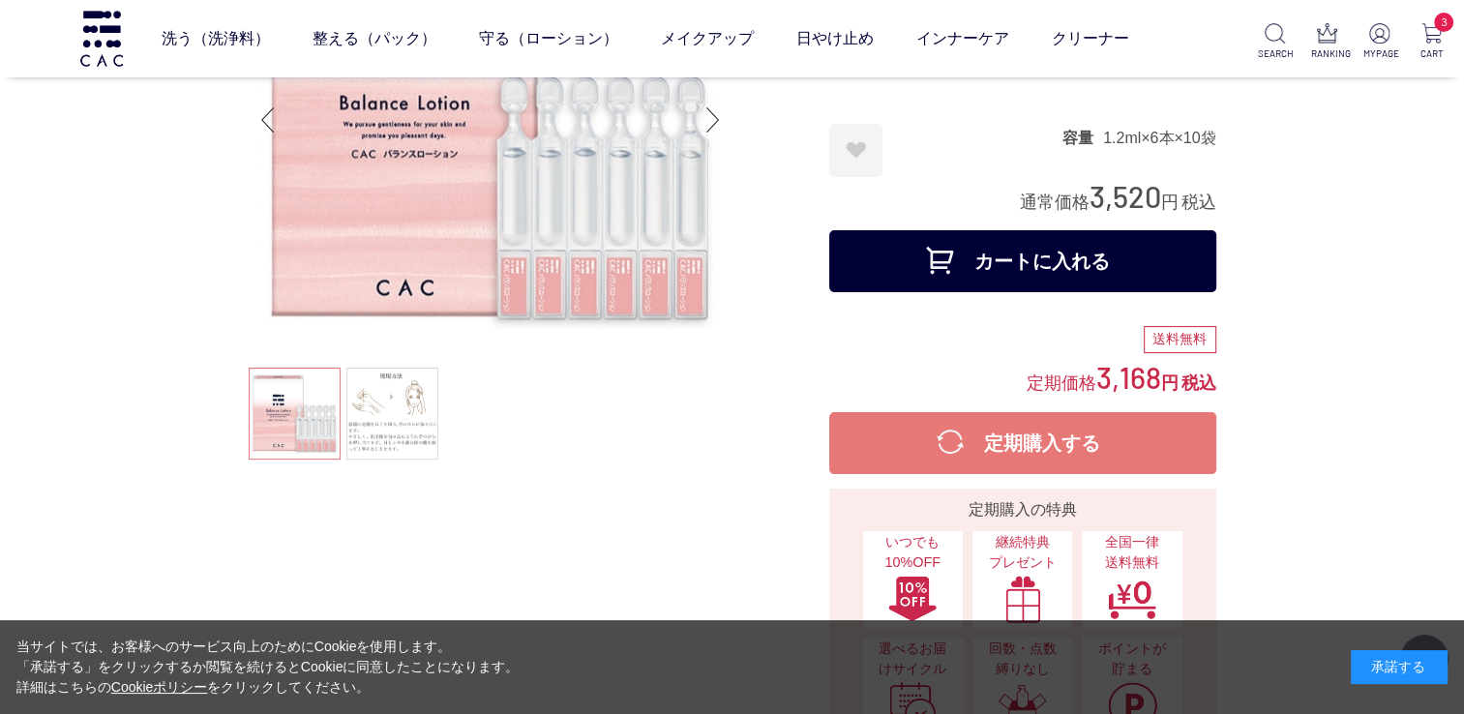
click at [934, 261] on button "カートに入れる" at bounding box center [1022, 261] width 387 height 62
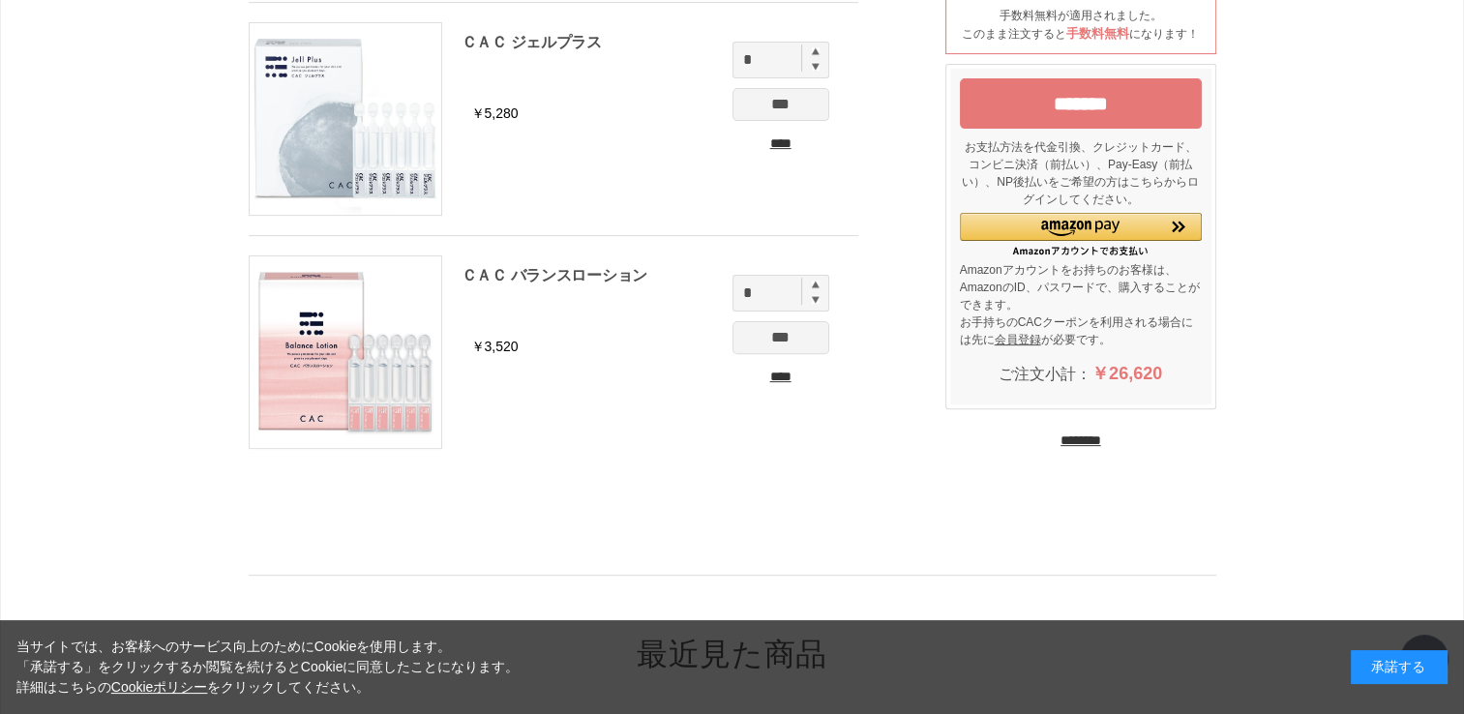
scroll to position [968, 0]
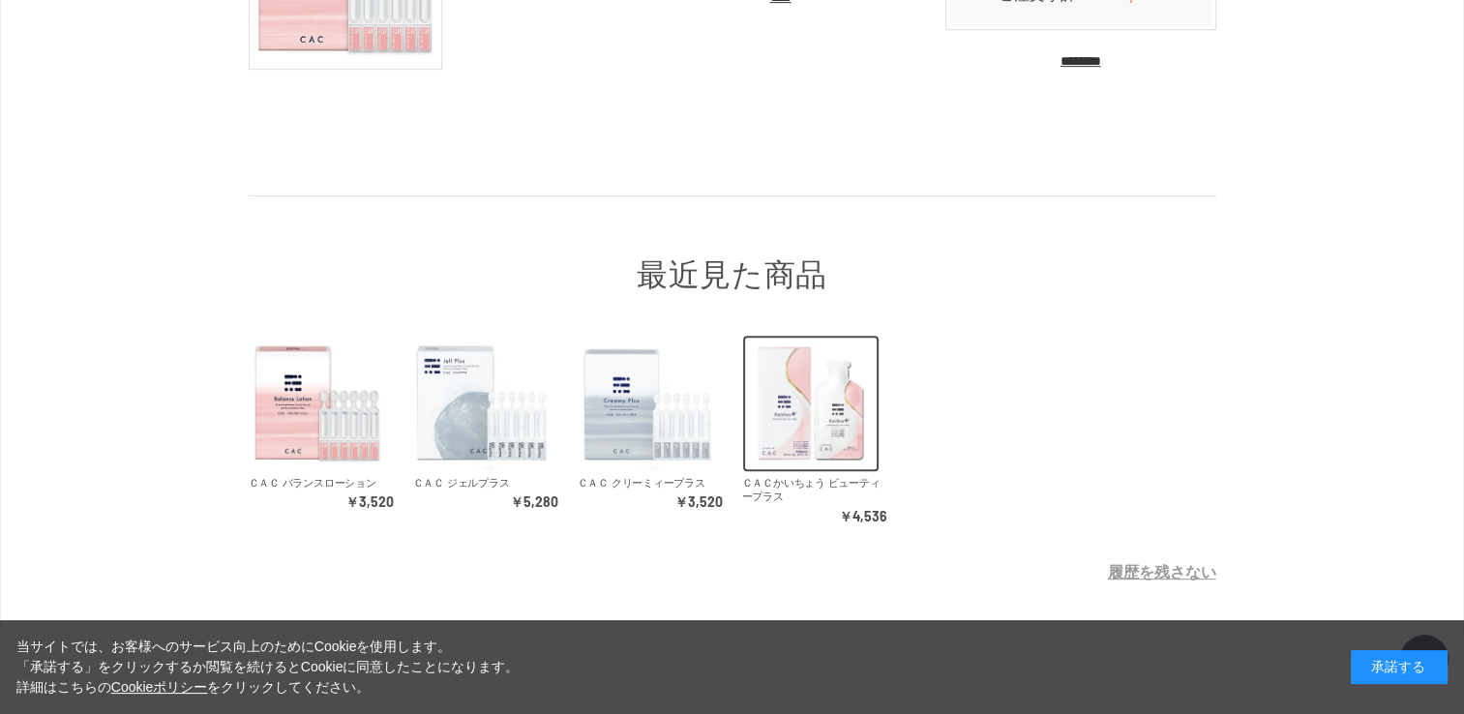
click at [813, 375] on img at bounding box center [810, 403] width 137 height 137
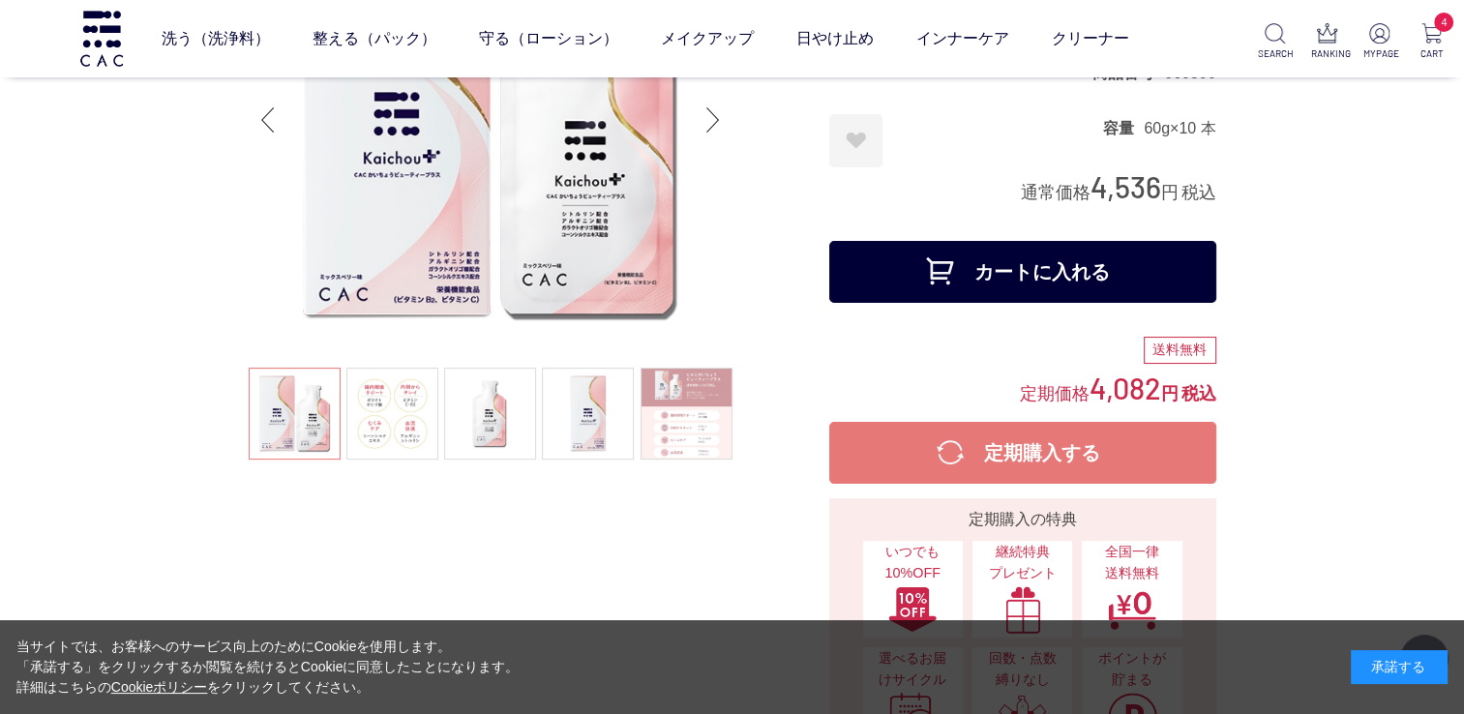
scroll to position [97, 0]
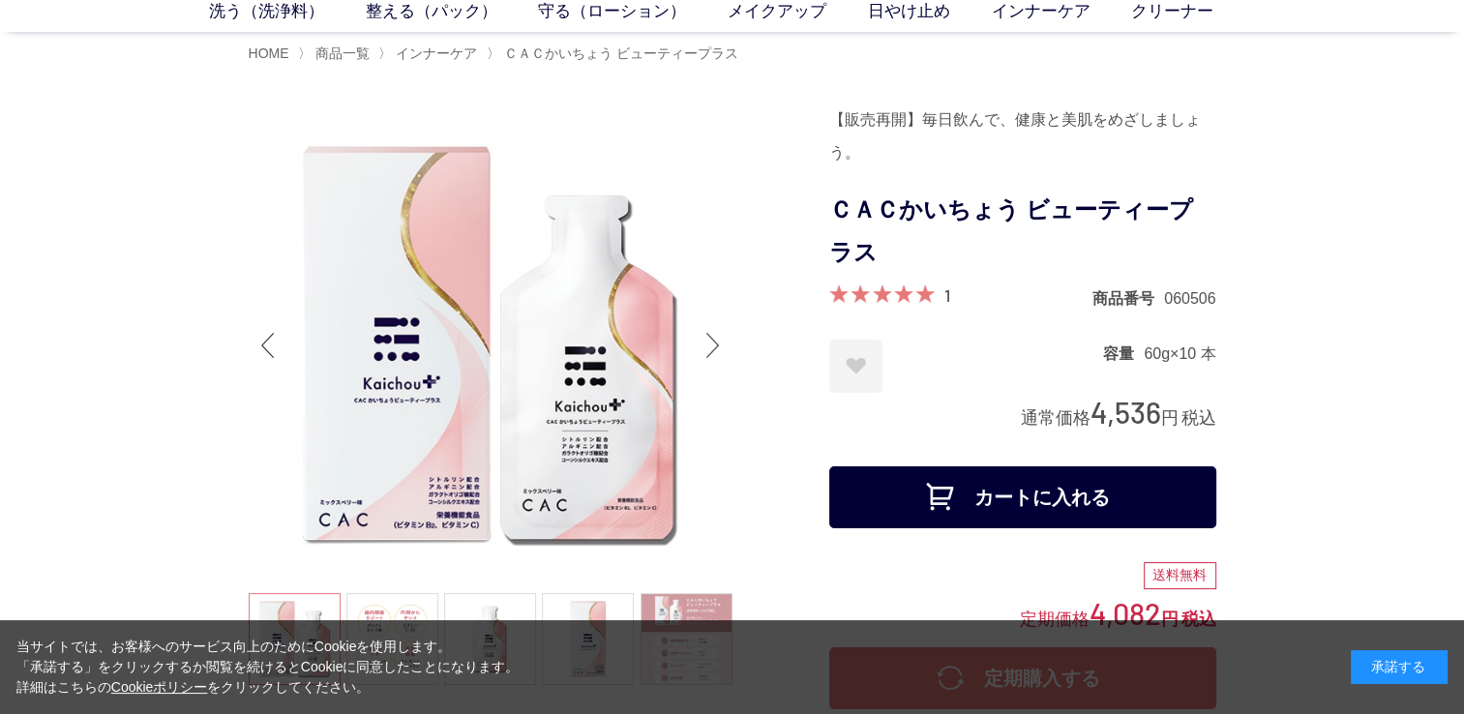
click at [708, 335] on div "Next slide" at bounding box center [713, 345] width 39 height 77
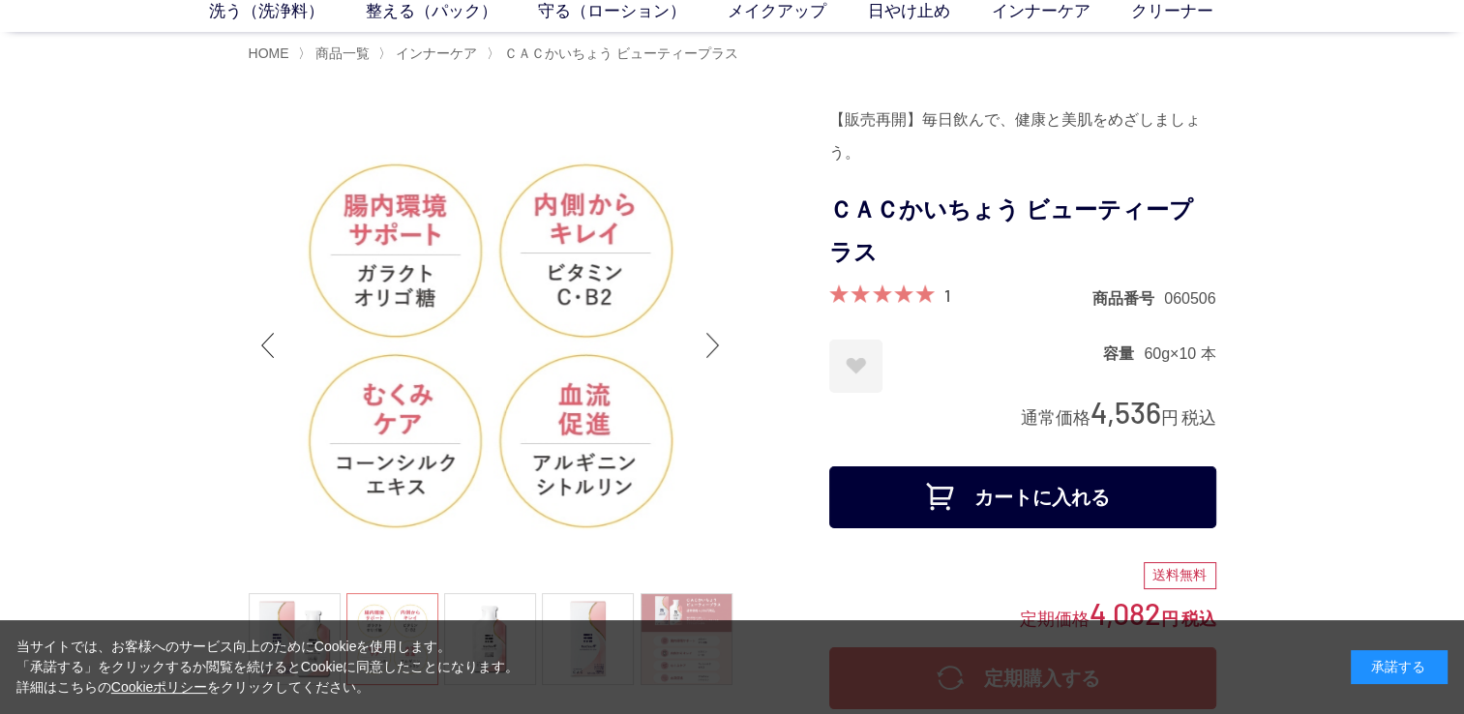
click at [708, 335] on div "Next slide" at bounding box center [713, 345] width 39 height 77
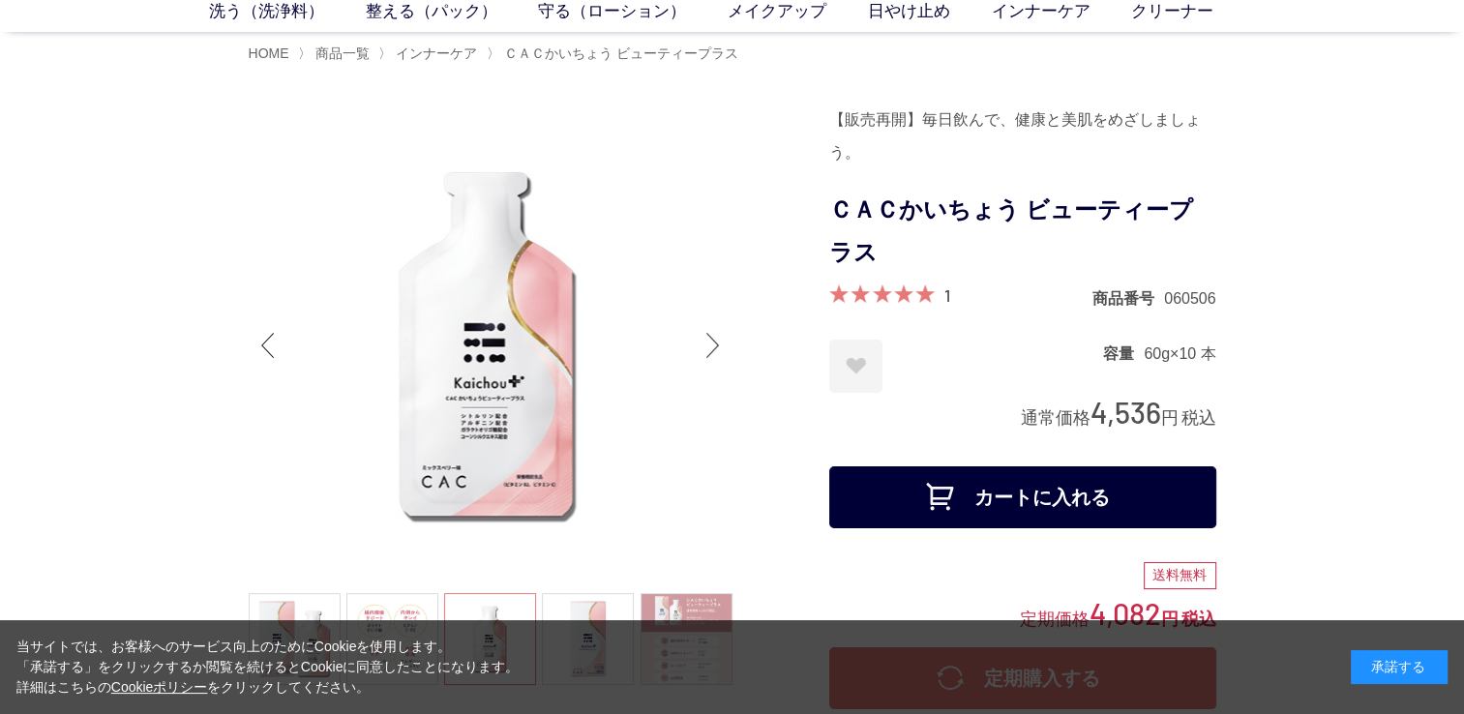
click at [709, 335] on div "Next slide" at bounding box center [713, 345] width 39 height 77
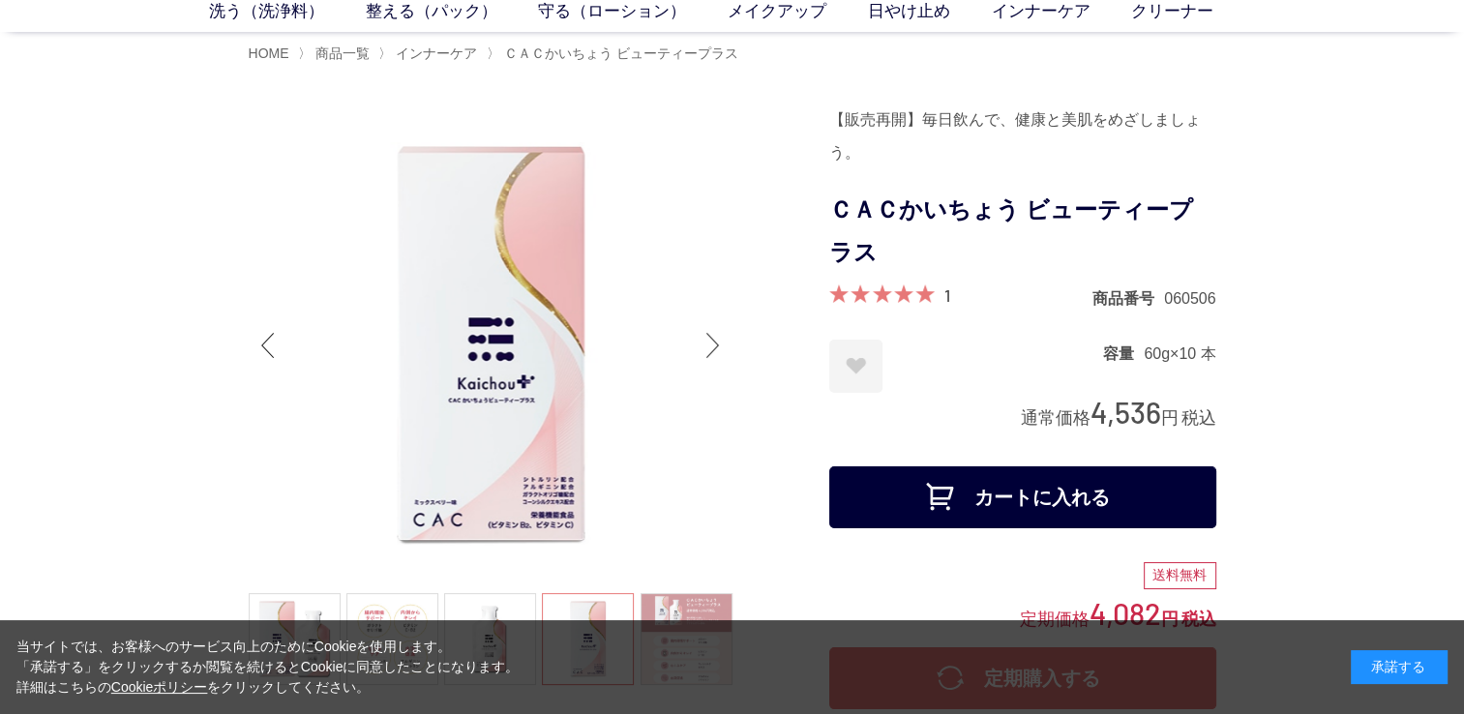
click at [709, 335] on div "Next slide" at bounding box center [713, 345] width 39 height 77
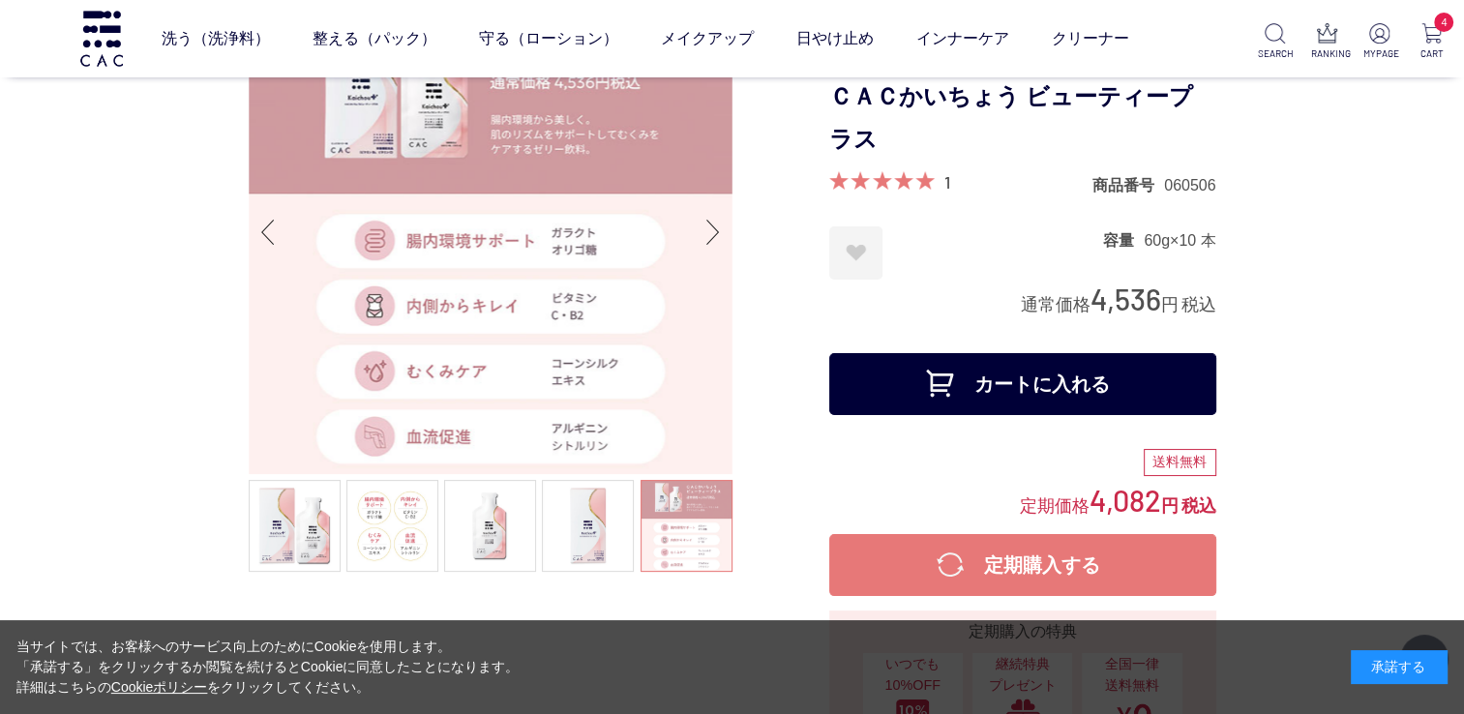
scroll to position [194, 0]
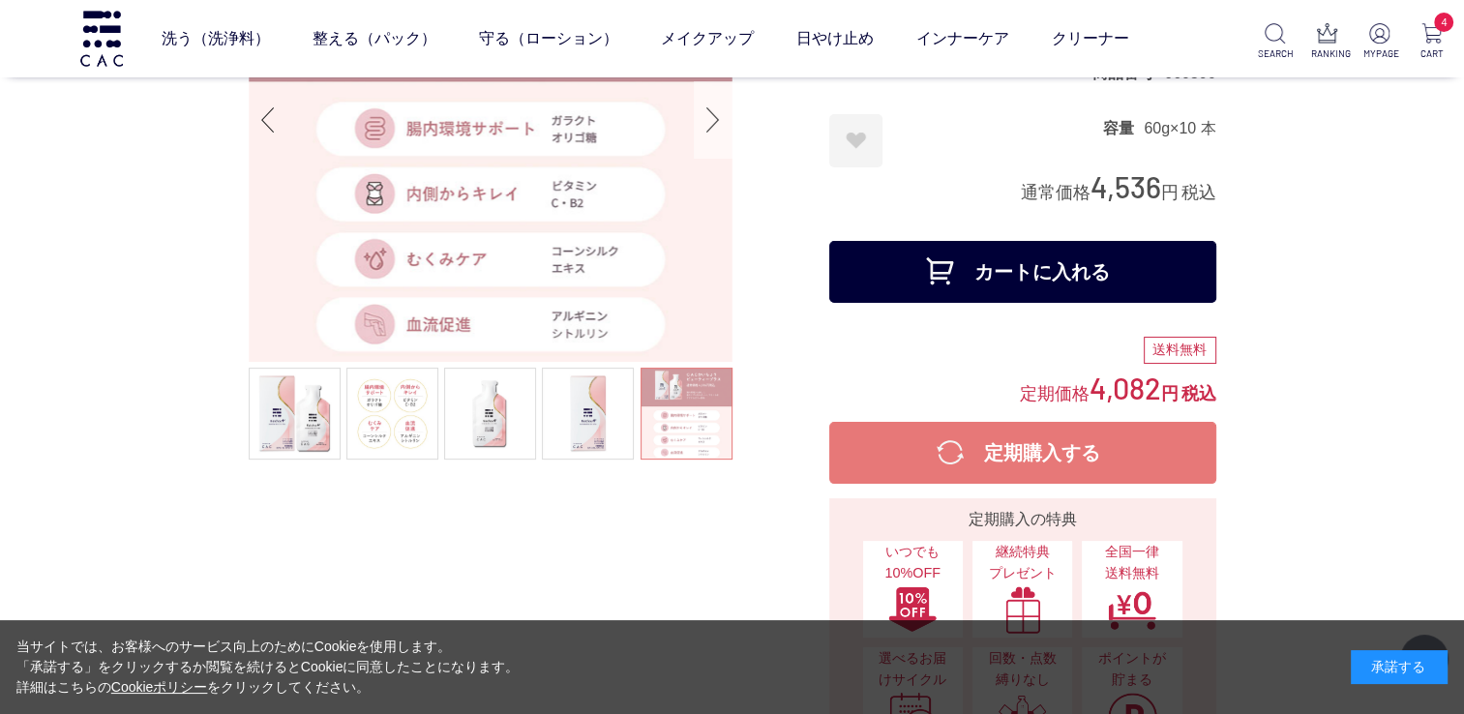
click at [708, 116] on div "Next slide" at bounding box center [713, 119] width 39 height 77
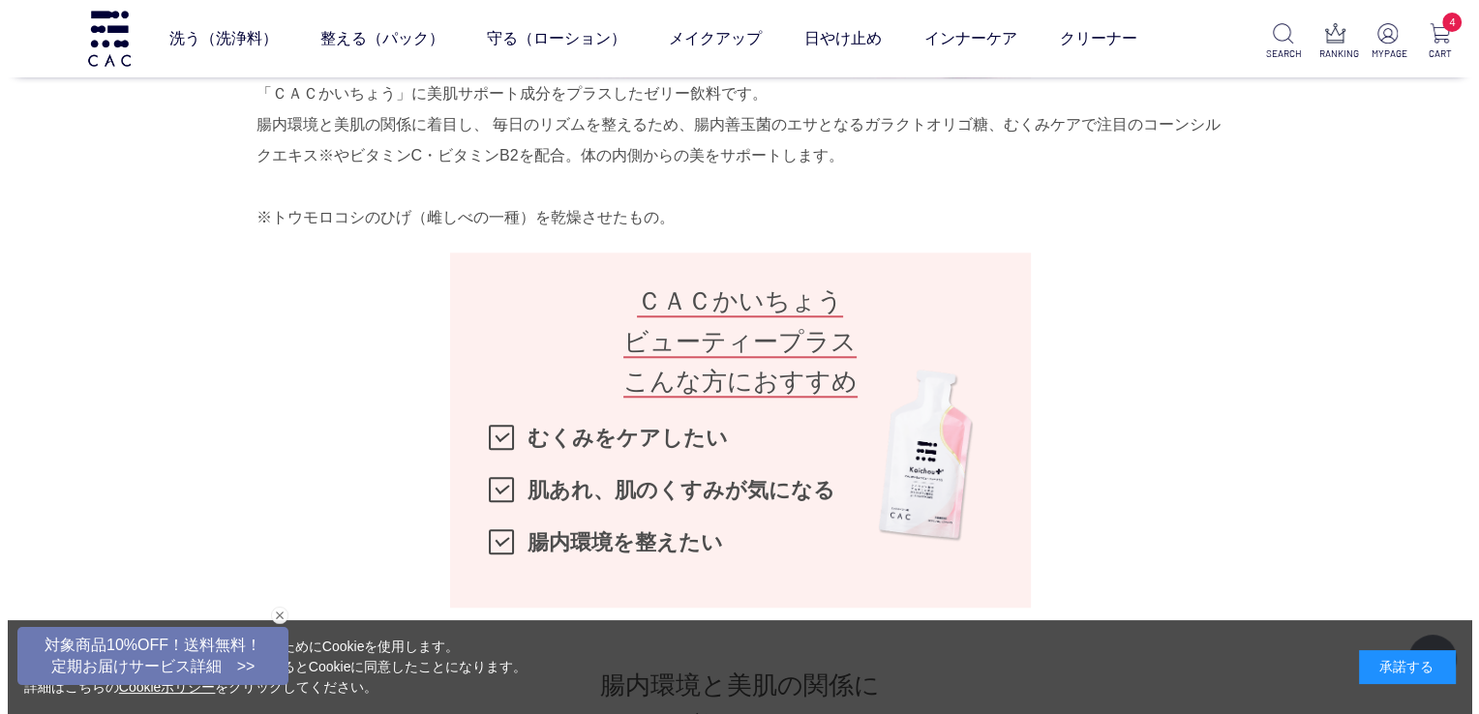
scroll to position [1355, 0]
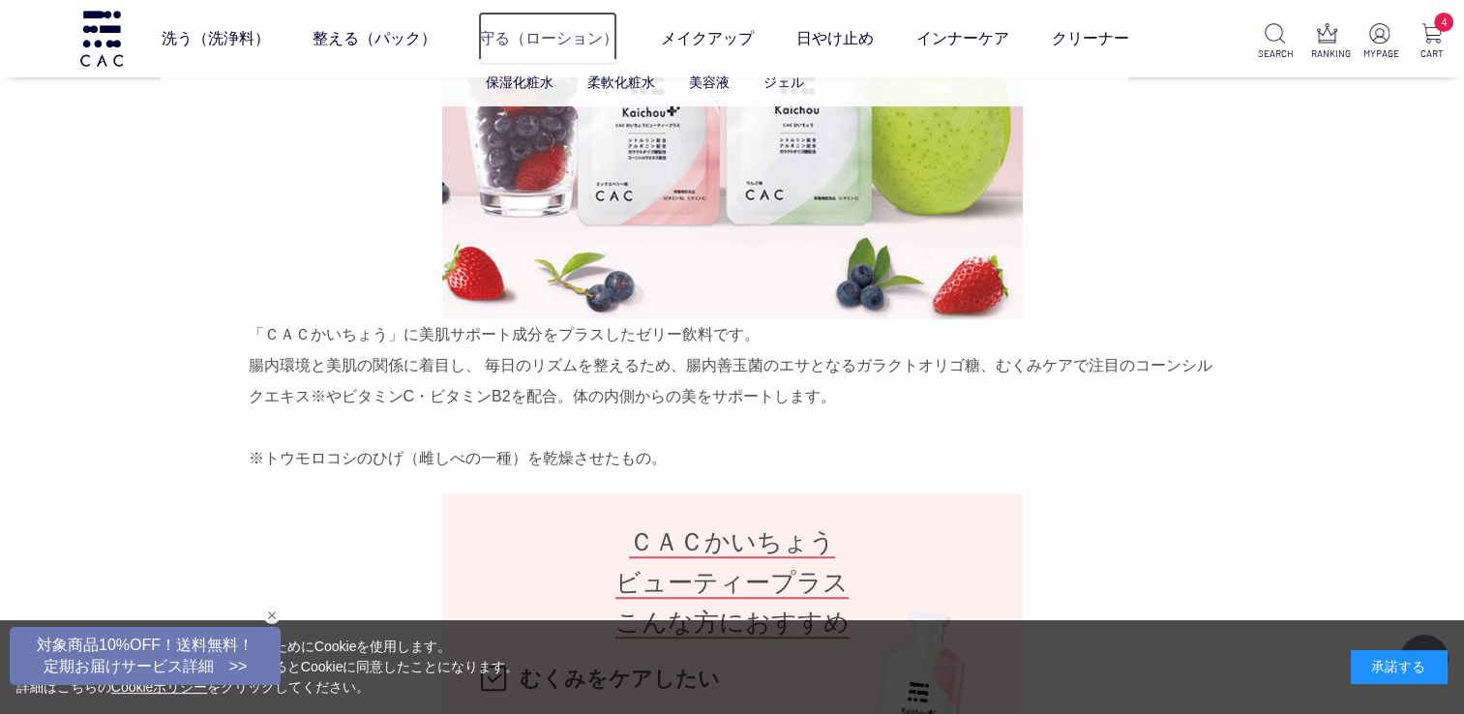
click at [531, 33] on link "守る（ローション）" at bounding box center [547, 39] width 139 height 54
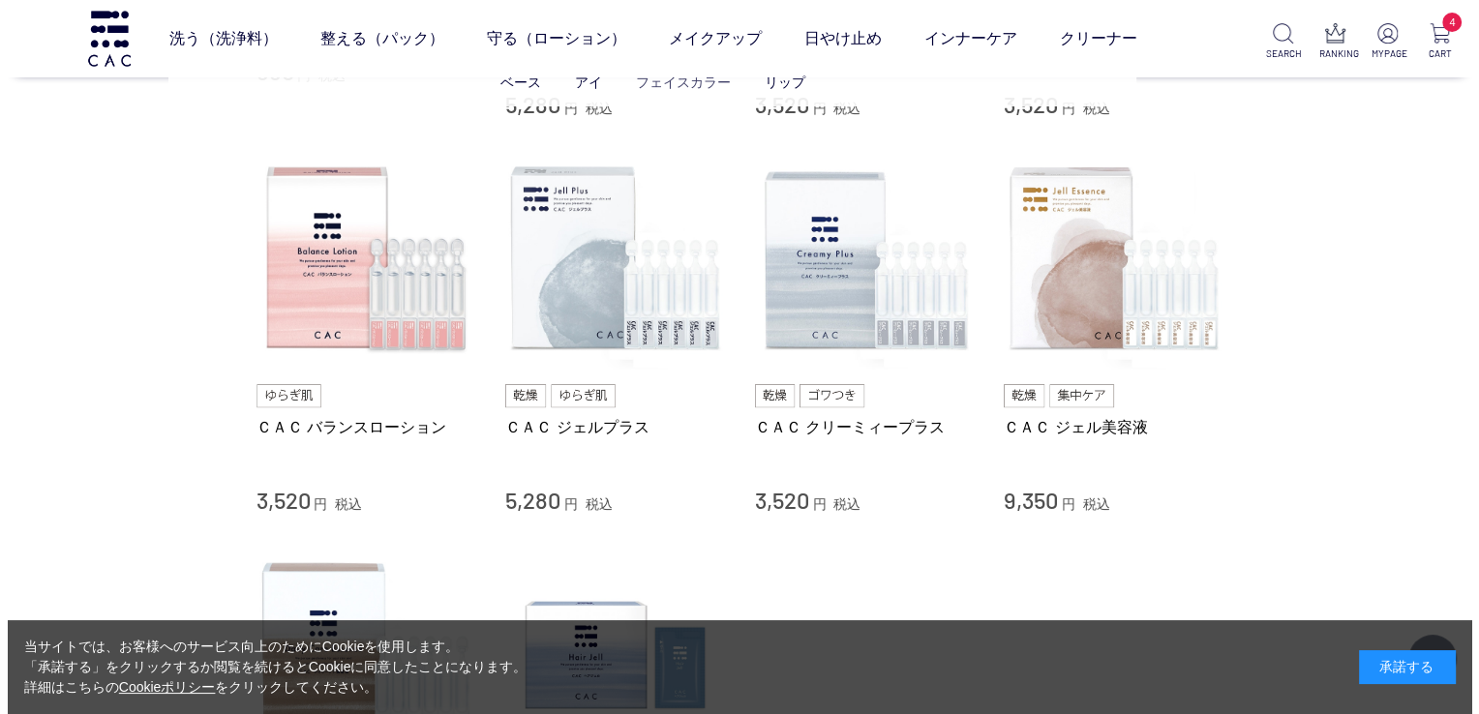
scroll to position [484, 0]
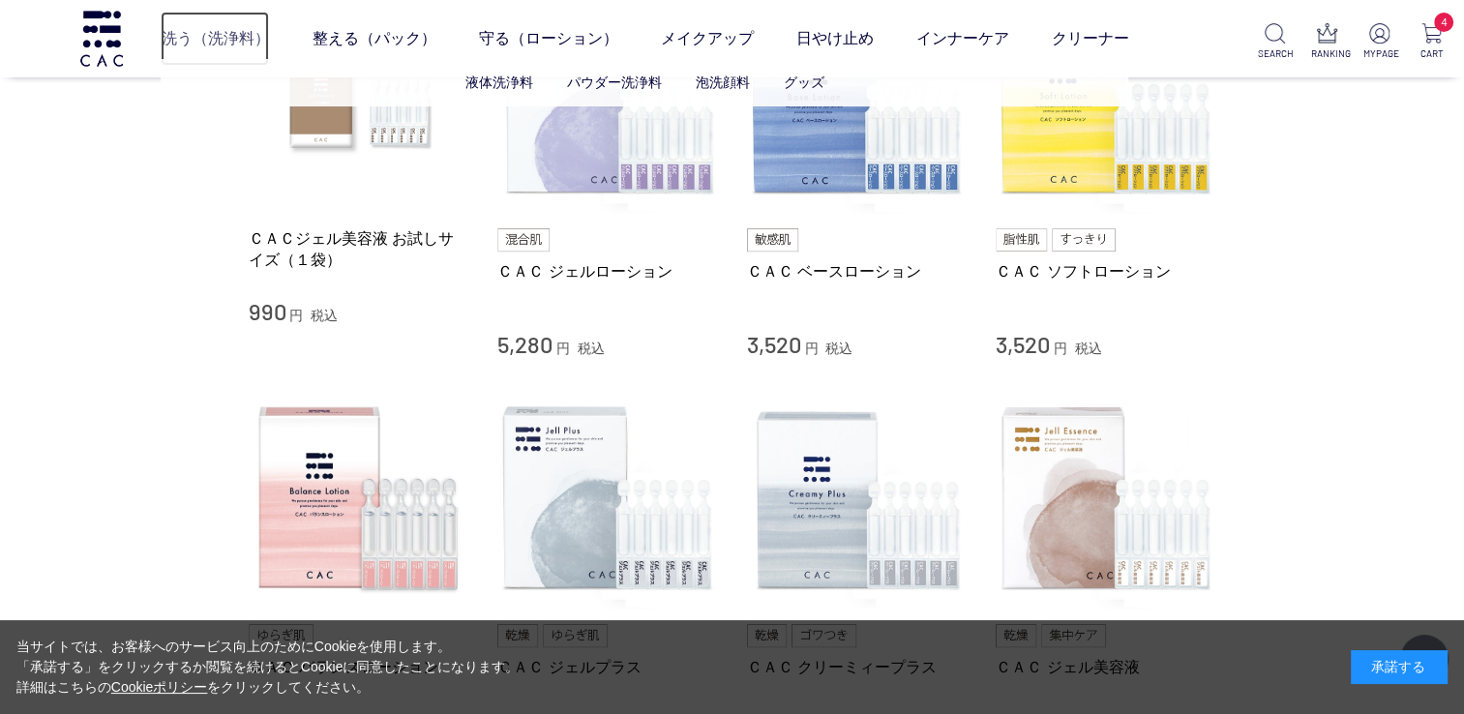
click at [229, 36] on link "洗う（洗浄料）" at bounding box center [215, 39] width 108 height 54
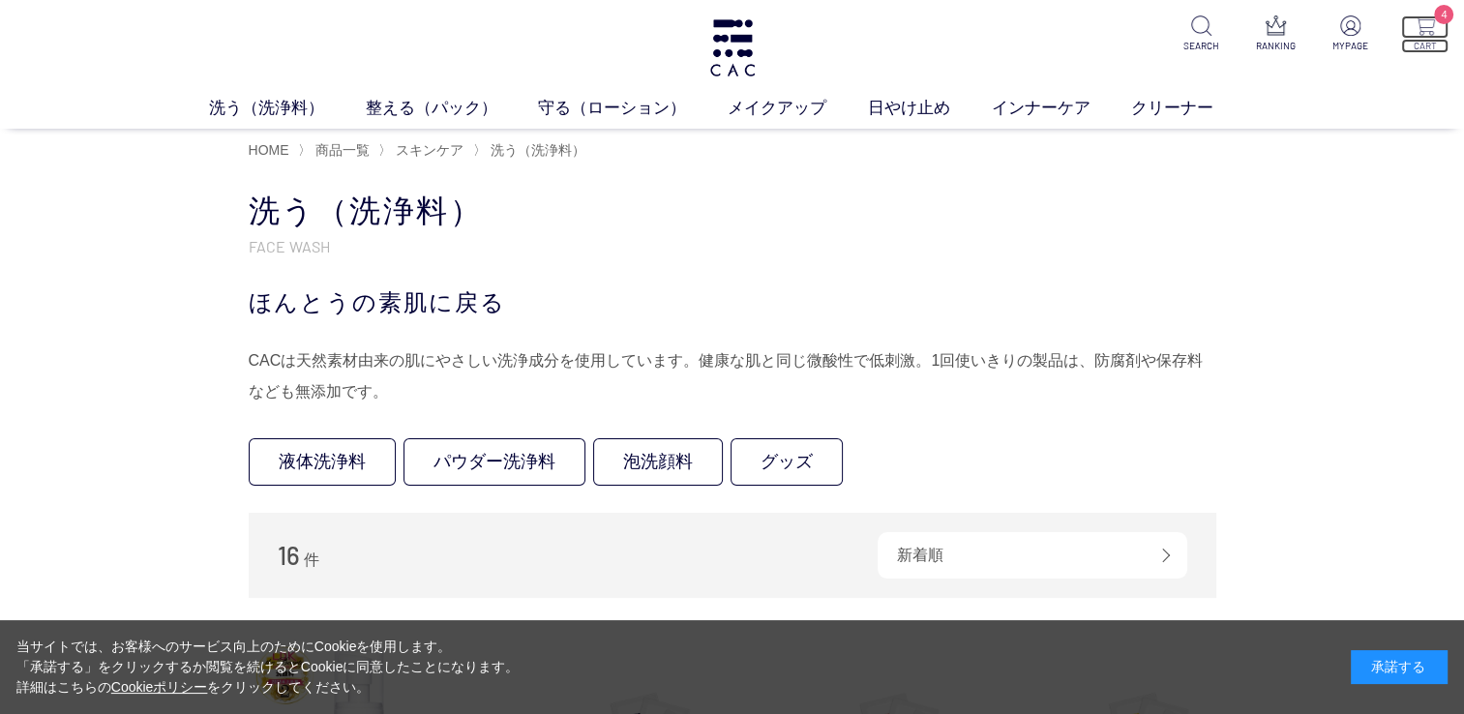
click at [1431, 35] on img at bounding box center [1425, 25] width 20 height 20
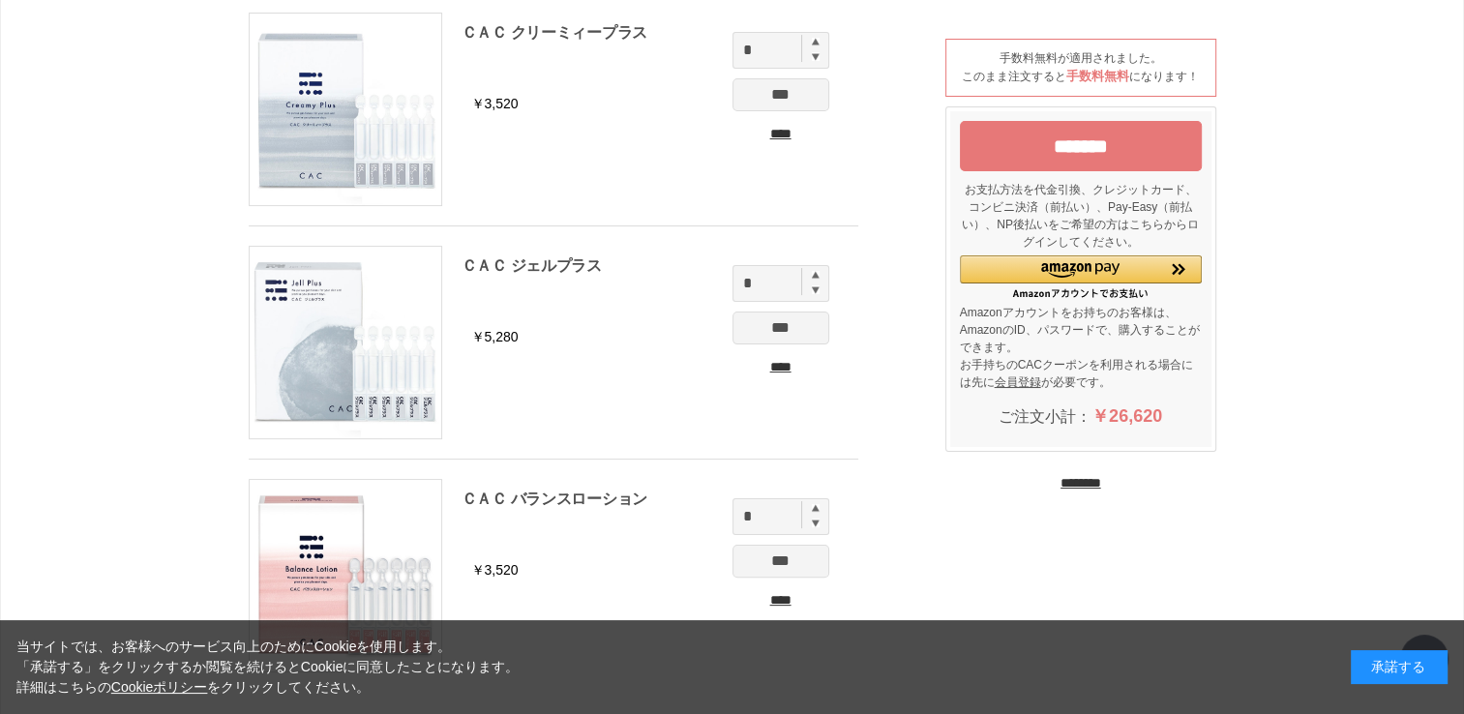
scroll to position [484, 0]
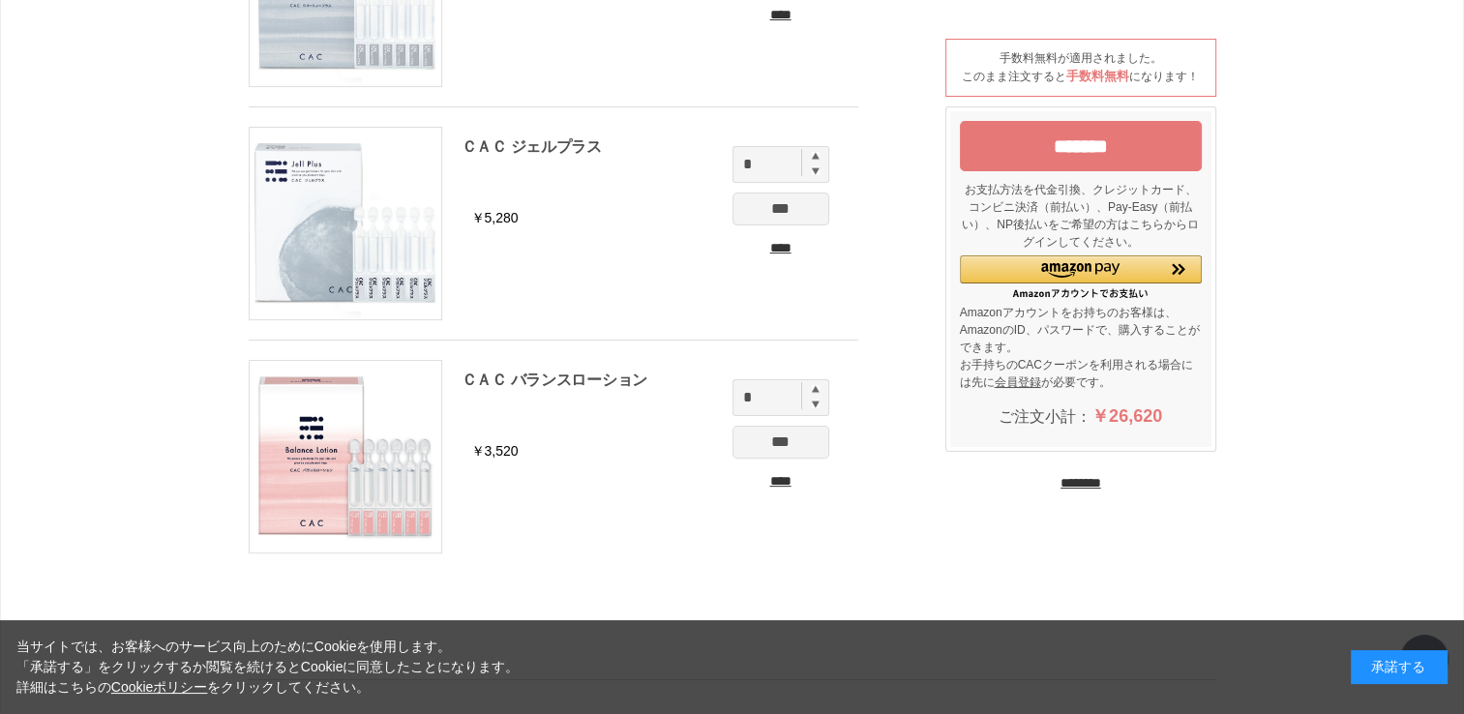
click at [814, 387] on img at bounding box center [816, 389] width 8 height 8
type input "*"
click at [772, 453] on input "***" at bounding box center [781, 442] width 97 height 33
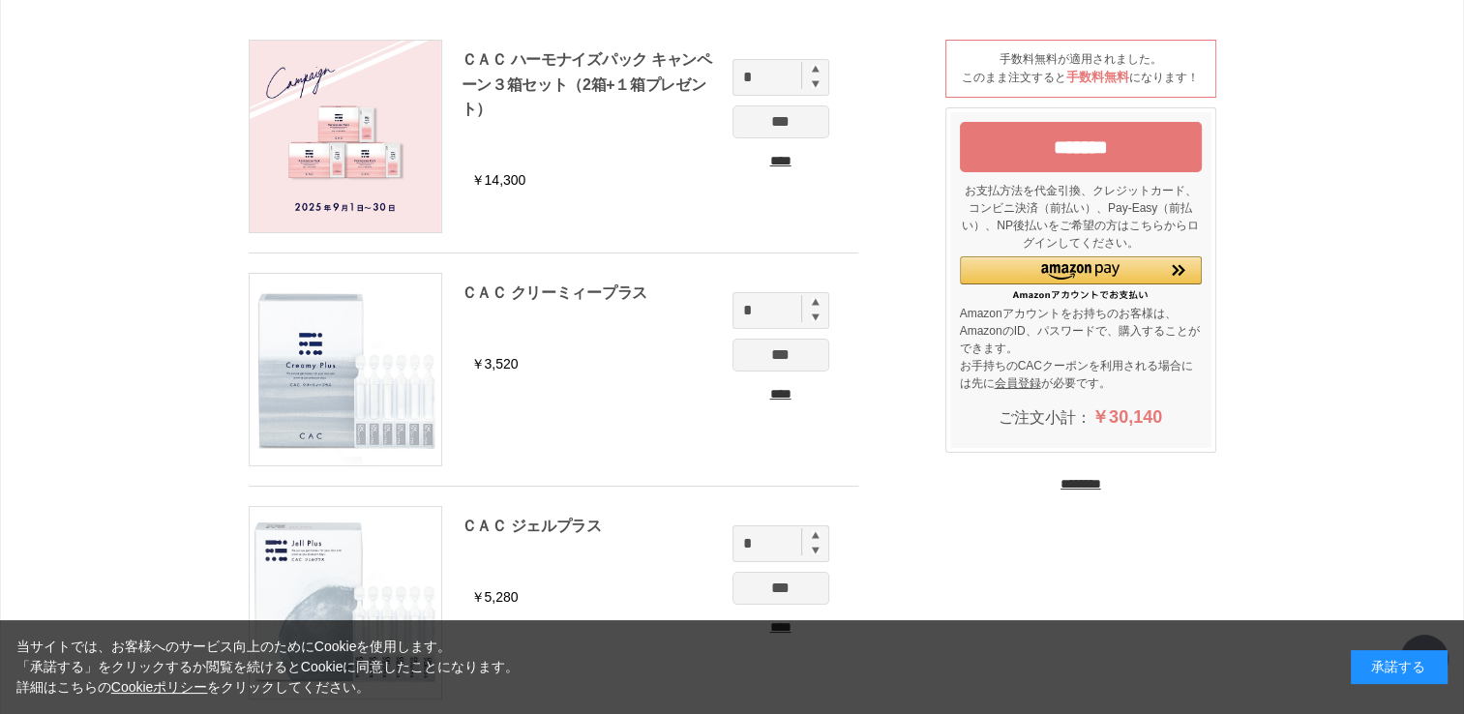
scroll to position [97, 0]
